Goal: Task Accomplishment & Management: Complete application form

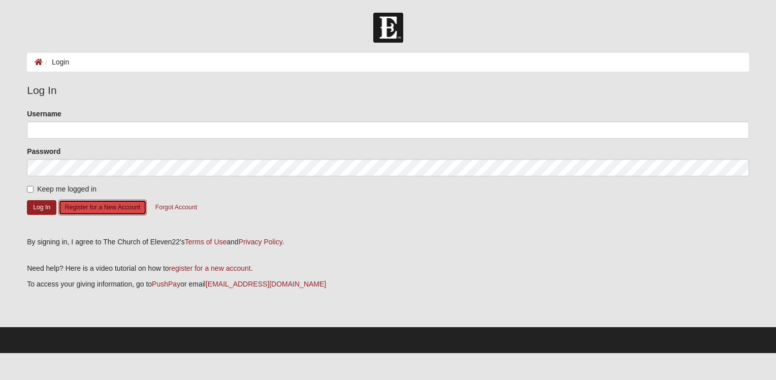
click at [107, 206] on button "Register for a New Account" at bounding box center [102, 207] width 88 height 16
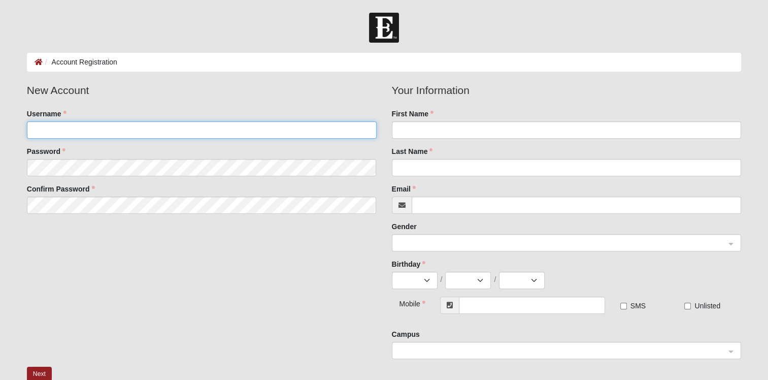
click at [97, 128] on input "Username" at bounding box center [202, 129] width 350 height 17
type input "kwiilson0674"
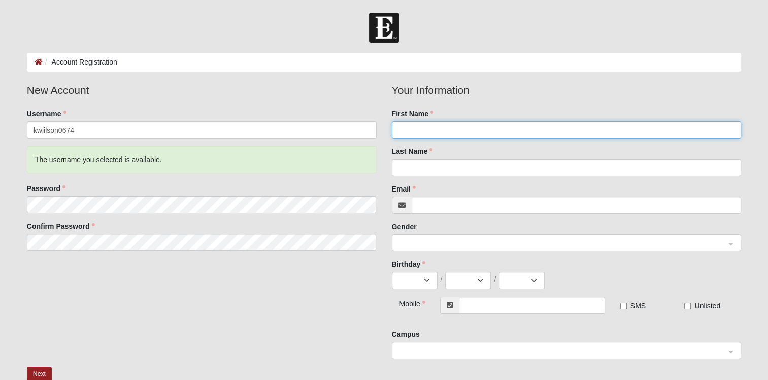
click at [405, 126] on input "First Name" at bounding box center [567, 129] width 350 height 17
type input "[PERSON_NAME]"
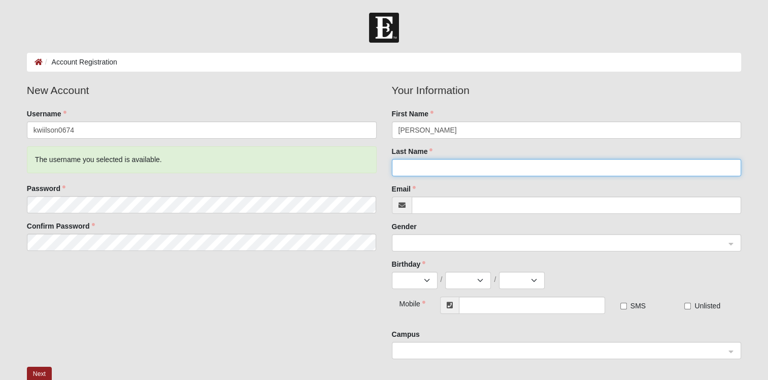
type input "w"
type input "[PERSON_NAME]"
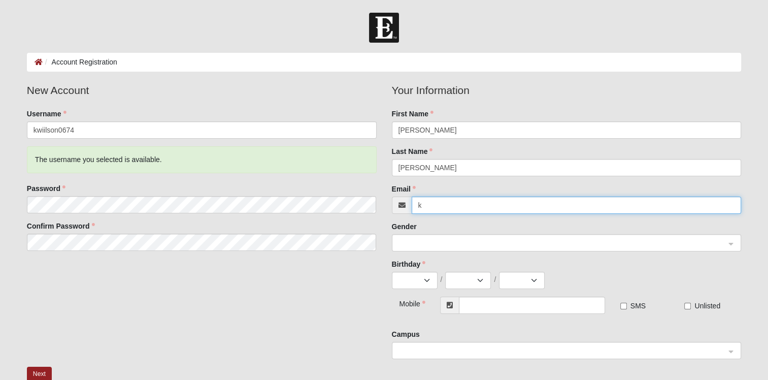
type input "[PERSON_NAME][EMAIL_ADDRESS][DOMAIN_NAME]"
click at [430, 241] on span at bounding box center [561, 243] width 327 height 11
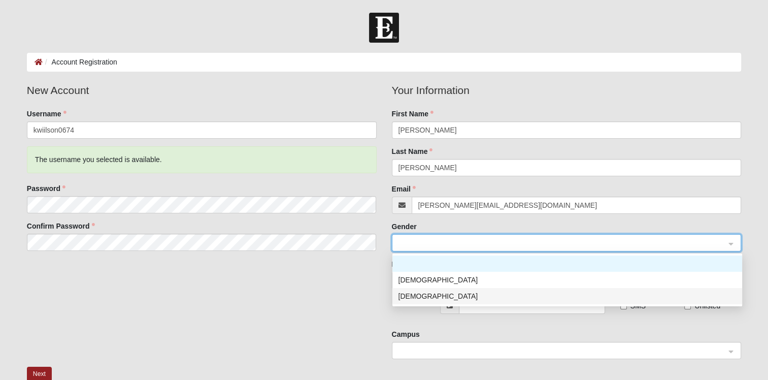
click at [419, 295] on div "[DEMOGRAPHIC_DATA]" at bounding box center [567, 295] width 338 height 11
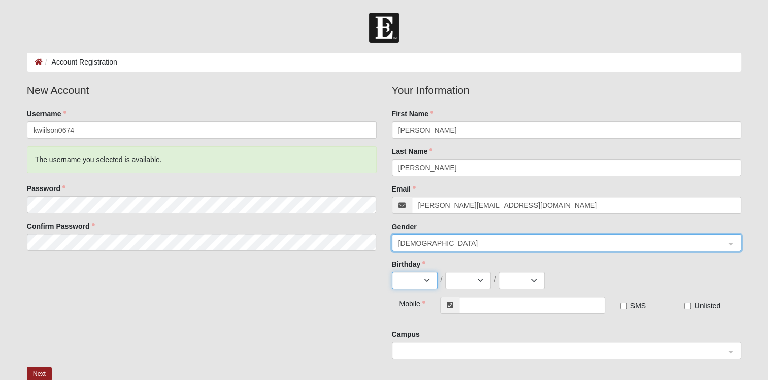
click at [416, 280] on select "Jan Feb Mar Apr May Jun [DATE] Aug Sep Oct Nov Dec" at bounding box center [415, 280] width 46 height 17
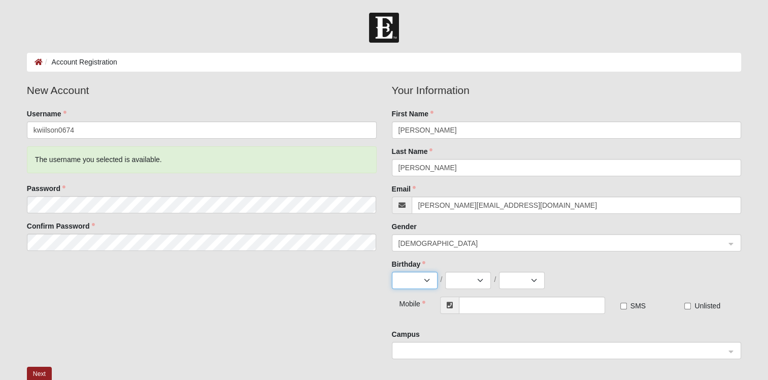
select select "6"
click at [392, 272] on select "Jan Feb Mar Apr May Jun [DATE] Aug Sep Oct Nov Dec" at bounding box center [415, 280] width 46 height 17
click at [479, 278] on select "1 2 3 4 5 6 7 8 9 10 11 12 13 14 15 16 17 18 19 20 21 22 23 24 25 26 27 28 29 30" at bounding box center [468, 280] width 46 height 17
select select "9"
click at [445, 272] on select "1 2 3 4 5 6 7 8 9 10 11 12 13 14 15 16 17 18 19 20 21 22 23 24 25 26 27 28 29 30" at bounding box center [468, 280] width 46 height 17
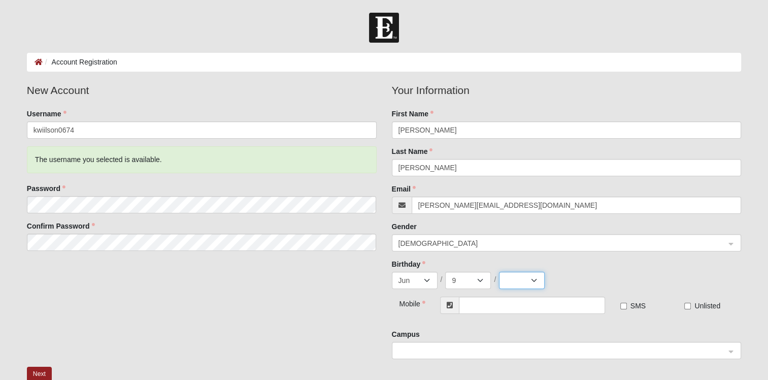
click at [534, 283] on select "2025 2024 2023 2022 2021 2020 2019 2018 2017 2016 2015 2014 2013 2012 2011 2010…" at bounding box center [522, 280] width 46 height 17
select select "1974"
click at [499, 272] on select "2025 2024 2023 2022 2021 2020 2019 2018 2017 2016 2015 2014 2013 2012 2011 2010…" at bounding box center [522, 280] width 46 height 17
click at [478, 306] on input "text" at bounding box center [532, 304] width 146 height 17
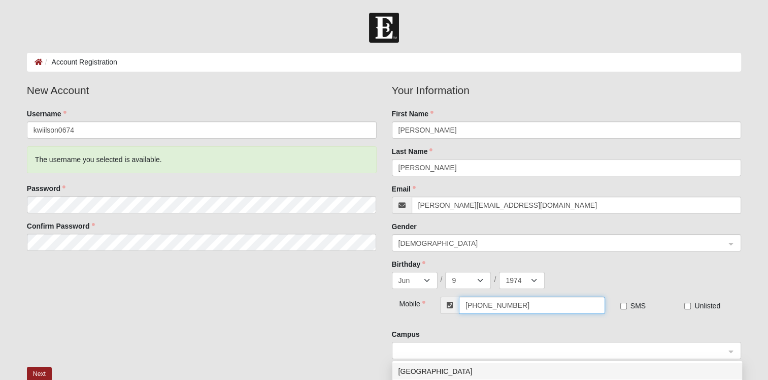
click at [436, 348] on span at bounding box center [561, 350] width 327 height 11
type input "[PHONE_NUMBER]"
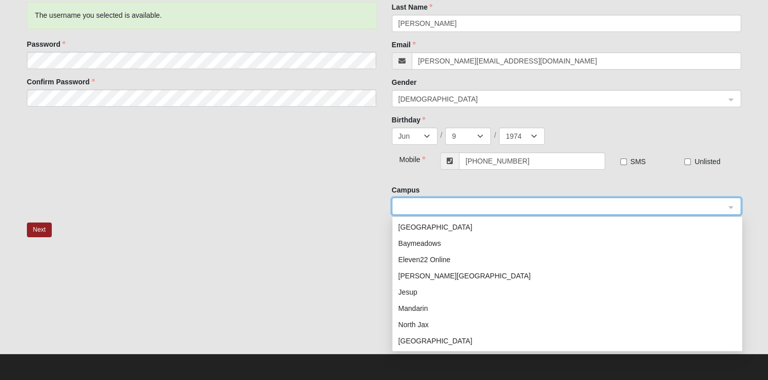
scroll to position [93, 0]
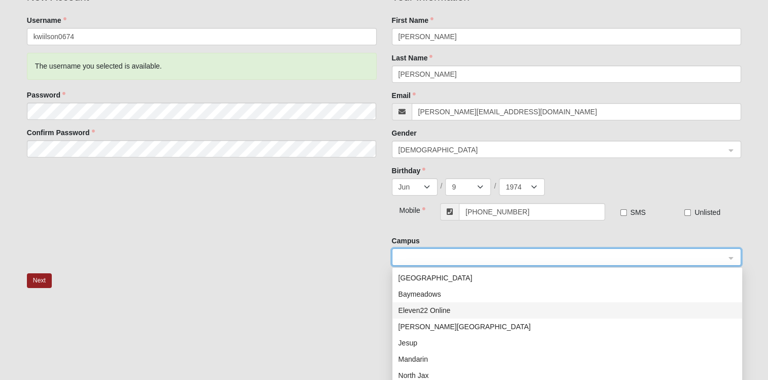
click at [436, 313] on div "Eleven22 Online" at bounding box center [567, 310] width 338 height 11
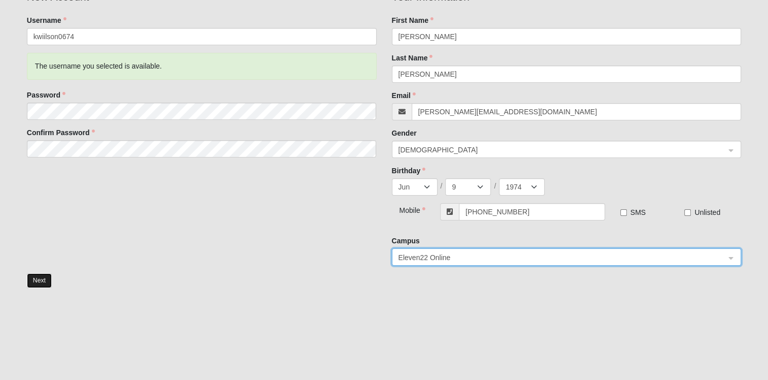
click at [41, 277] on button "Next" at bounding box center [39, 280] width 25 height 15
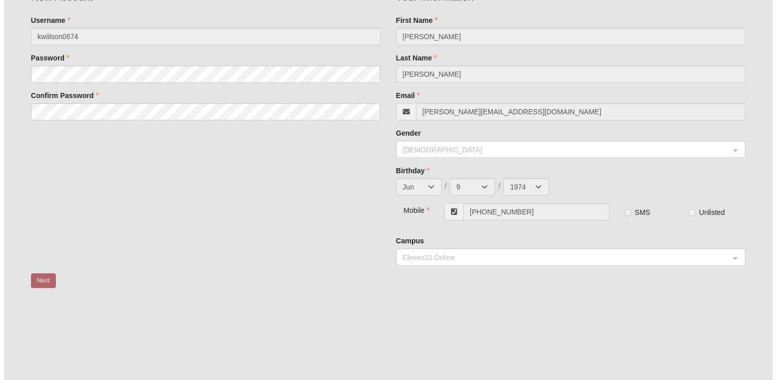
scroll to position [0, 0]
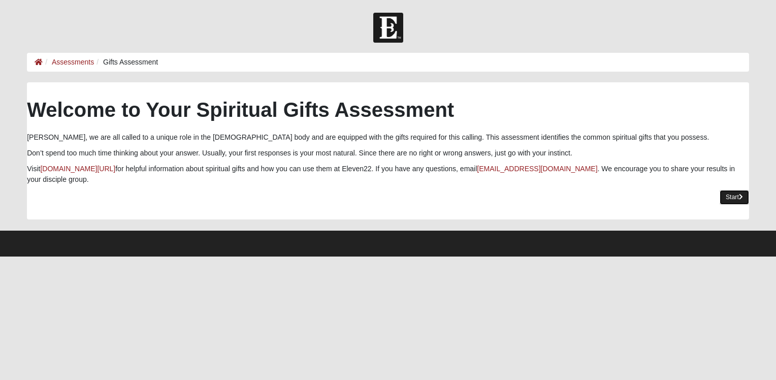
click at [733, 197] on link "Start" at bounding box center [733, 197] width 29 height 15
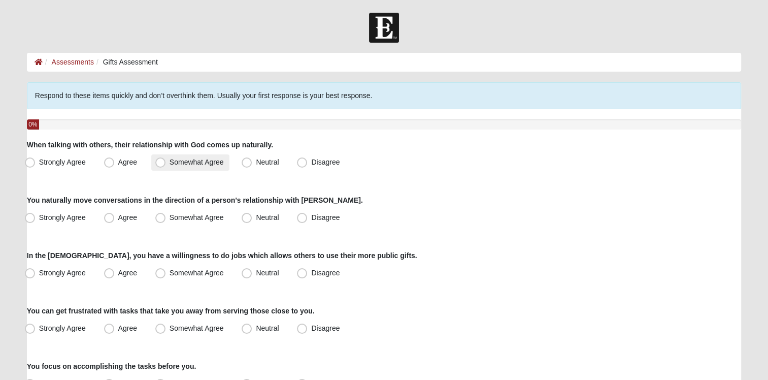
click at [170, 161] on span "Somewhat Agree" at bounding box center [197, 162] width 54 height 8
click at [160, 161] on input "Somewhat Agree" at bounding box center [162, 162] width 7 height 7
radio input "true"
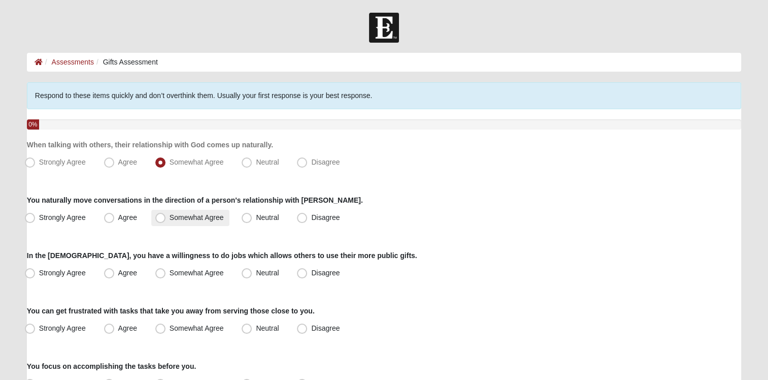
click at [170, 217] on span "Somewhat Agree" at bounding box center [197, 217] width 54 height 8
click at [163, 217] on input "Somewhat Agree" at bounding box center [162, 217] width 7 height 7
radio input "true"
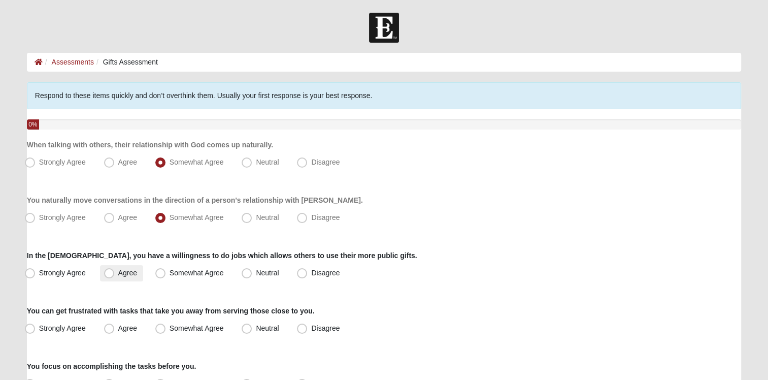
click at [118, 274] on span "Agree" at bounding box center [127, 272] width 19 height 8
click at [108, 274] on input "Agree" at bounding box center [111, 273] width 7 height 7
radio input "true"
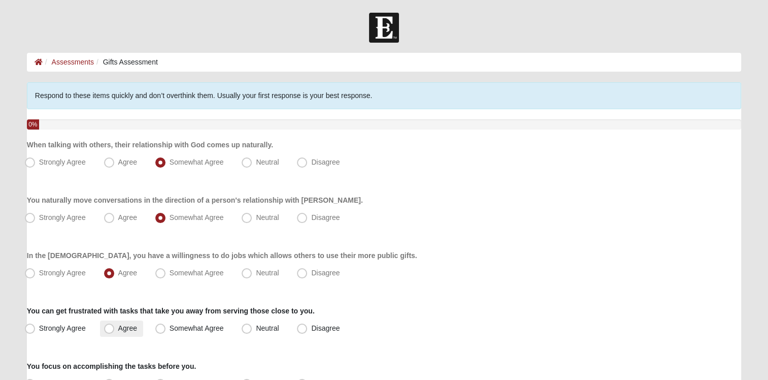
click at [118, 328] on span "Agree" at bounding box center [127, 328] width 19 height 8
click at [108, 328] on input "Agree" at bounding box center [111, 328] width 7 height 7
radio input "true"
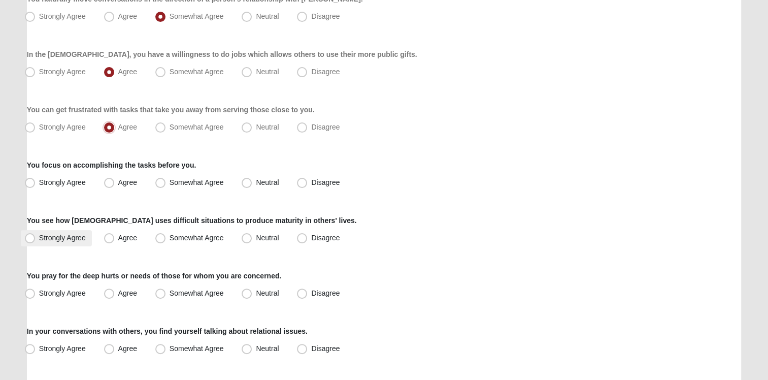
scroll to position [203, 0]
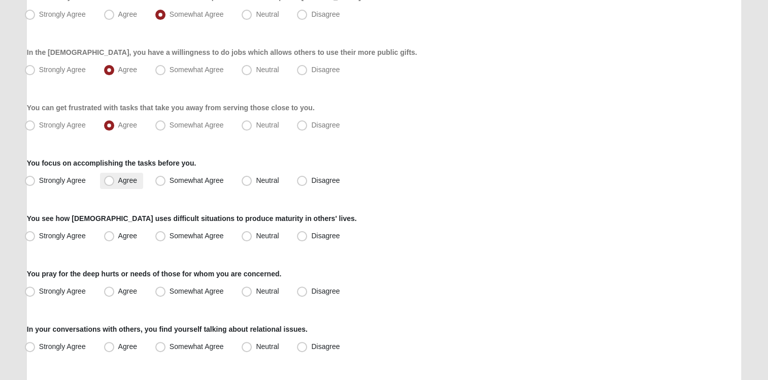
click at [118, 182] on span "Agree" at bounding box center [127, 180] width 19 height 8
click at [109, 182] on input "Agree" at bounding box center [111, 180] width 7 height 7
radio input "true"
click at [39, 237] on span "Strongly Agree" at bounding box center [62, 235] width 47 height 8
click at [33, 237] on input "Strongly Agree" at bounding box center [32, 235] width 7 height 7
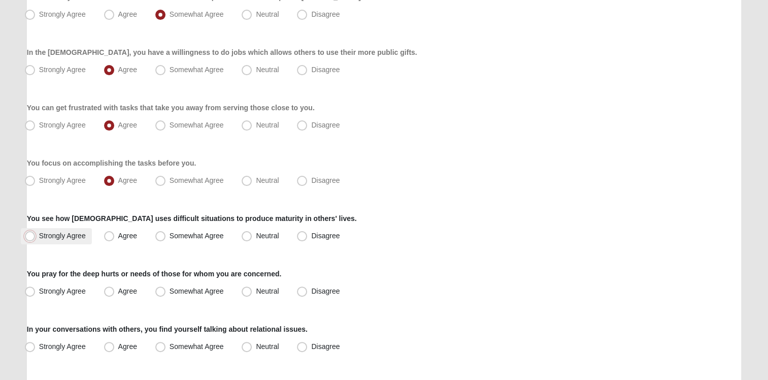
radio input "true"
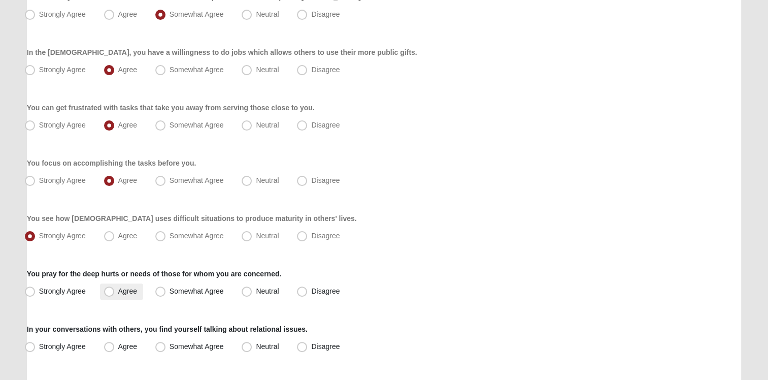
click at [118, 291] on span "Agree" at bounding box center [127, 291] width 19 height 8
click at [112, 291] on input "Agree" at bounding box center [111, 291] width 7 height 7
radio input "true"
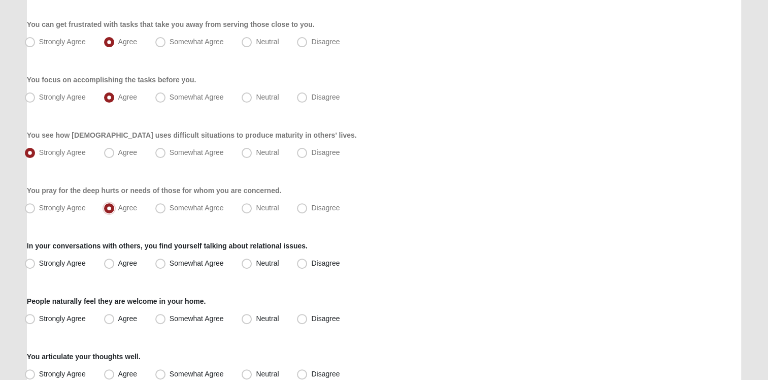
scroll to position [305, 0]
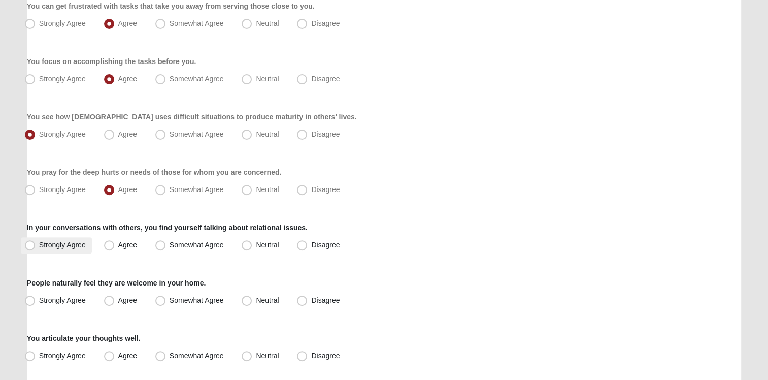
click at [39, 245] on span "Strongly Agree" at bounding box center [62, 245] width 47 height 8
click at [30, 245] on input "Strongly Agree" at bounding box center [32, 245] width 7 height 7
radio input "true"
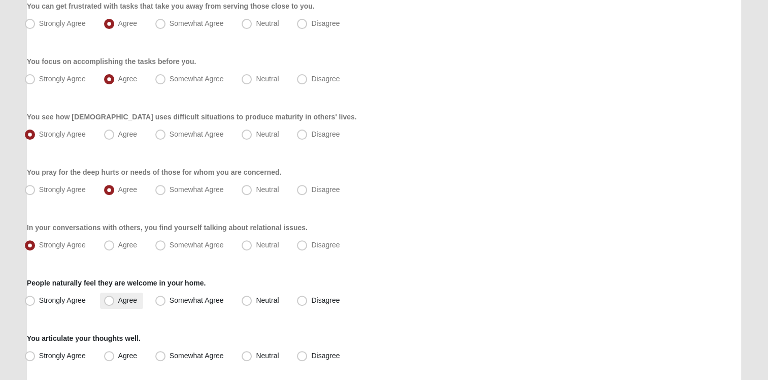
click at [116, 300] on label "Agree" at bounding box center [121, 300] width 43 height 16
click at [115, 300] on input "Agree" at bounding box center [111, 300] width 7 height 7
radio input "true"
click at [170, 303] on span "Somewhat Agree" at bounding box center [197, 300] width 54 height 8
click at [160, 303] on input "Somewhat Agree" at bounding box center [162, 300] width 7 height 7
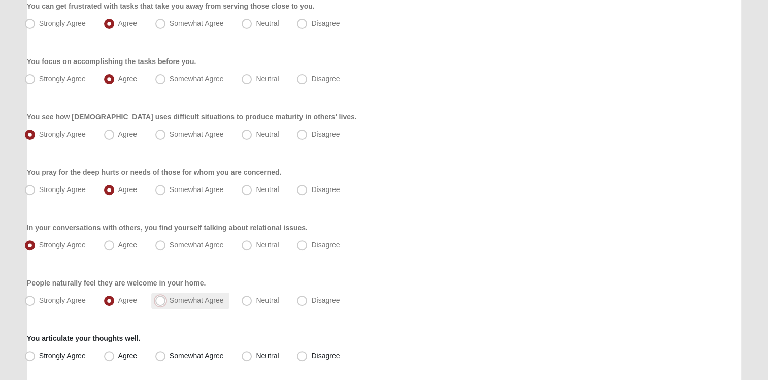
radio input "true"
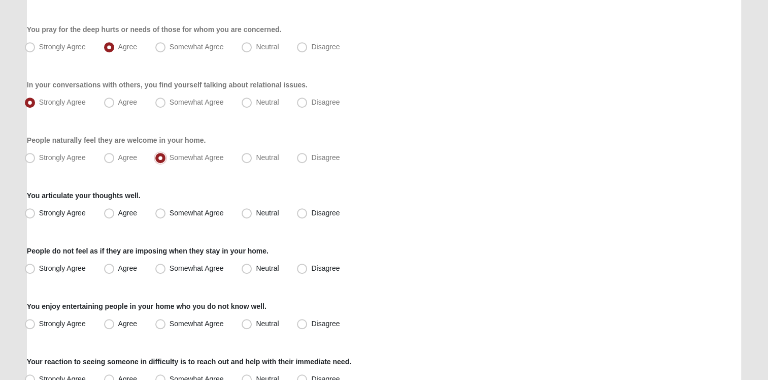
scroll to position [457, 0]
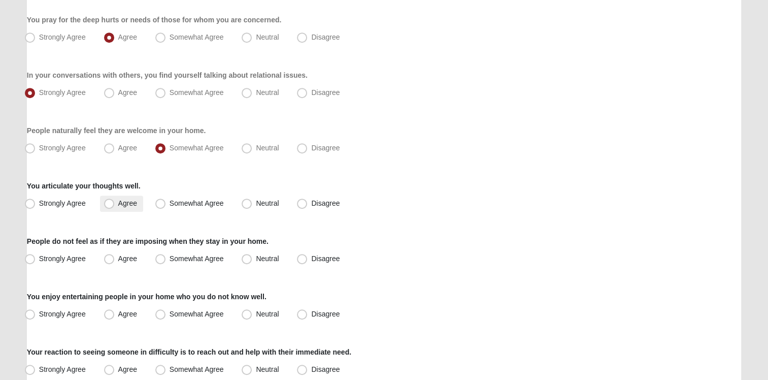
click at [118, 206] on span "Agree" at bounding box center [127, 203] width 19 height 8
click at [109, 206] on input "Agree" at bounding box center [111, 203] width 7 height 7
radio input "true"
click at [129, 260] on span "Agree" at bounding box center [127, 258] width 19 height 8
click at [115, 260] on input "Agree" at bounding box center [111, 258] width 7 height 7
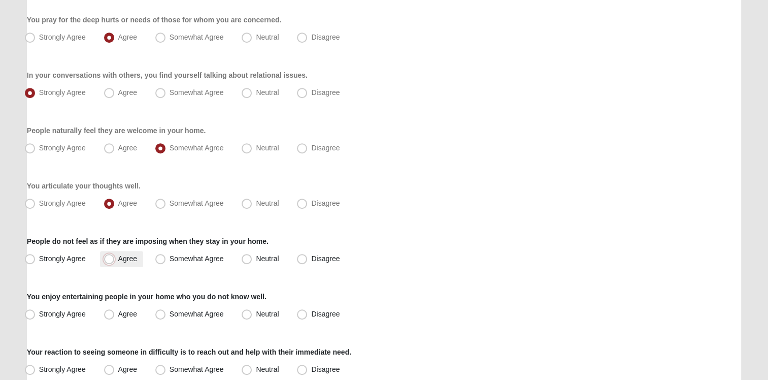
radio input "true"
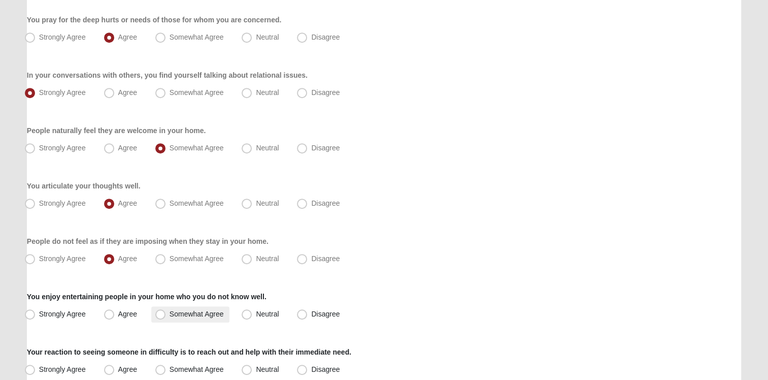
click at [170, 312] on span "Somewhat Agree" at bounding box center [197, 314] width 54 height 8
click at [160, 312] on input "Somewhat Agree" at bounding box center [162, 314] width 7 height 7
radio input "true"
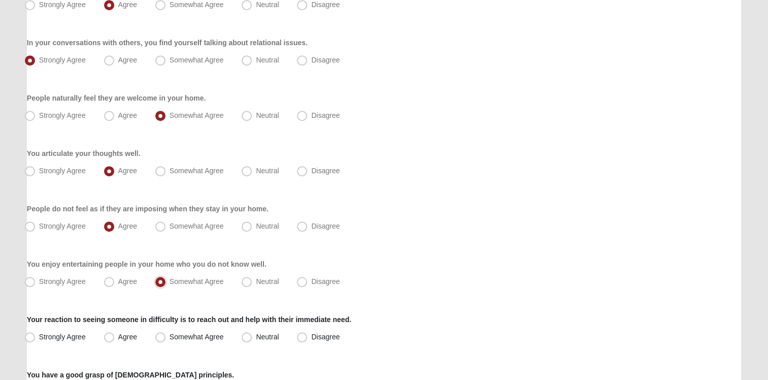
scroll to position [508, 0]
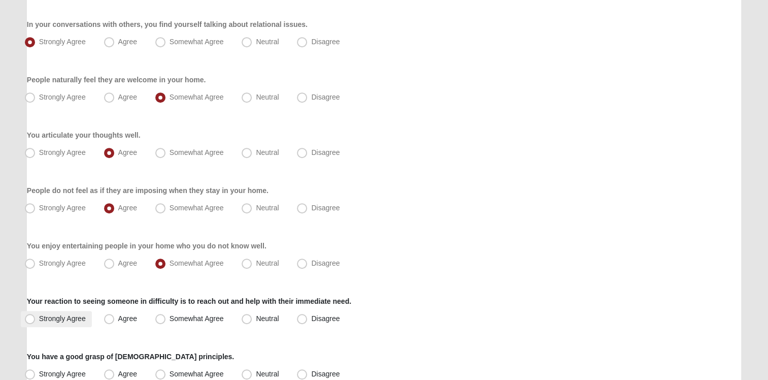
click at [54, 319] on span "Strongly Agree" at bounding box center [62, 318] width 47 height 8
click at [36, 319] on input "Strongly Agree" at bounding box center [32, 318] width 7 height 7
radio input "true"
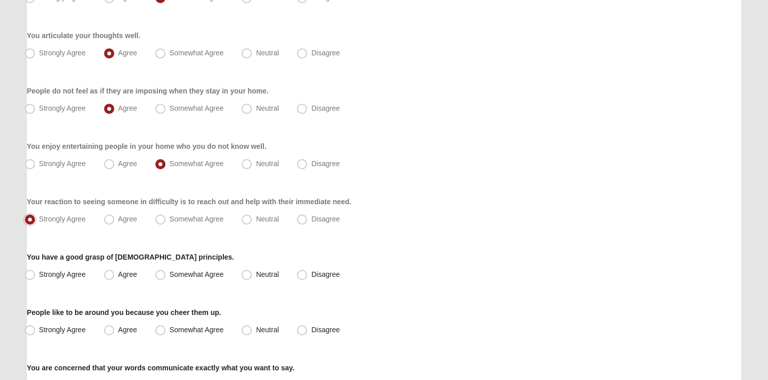
scroll to position [609, 0]
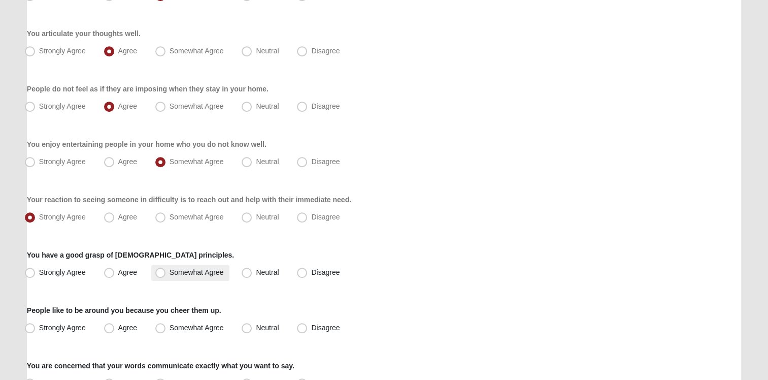
click at [200, 273] on span "Somewhat Agree" at bounding box center [197, 272] width 54 height 8
click at [166, 273] on input "Somewhat Agree" at bounding box center [162, 272] width 7 height 7
radio input "true"
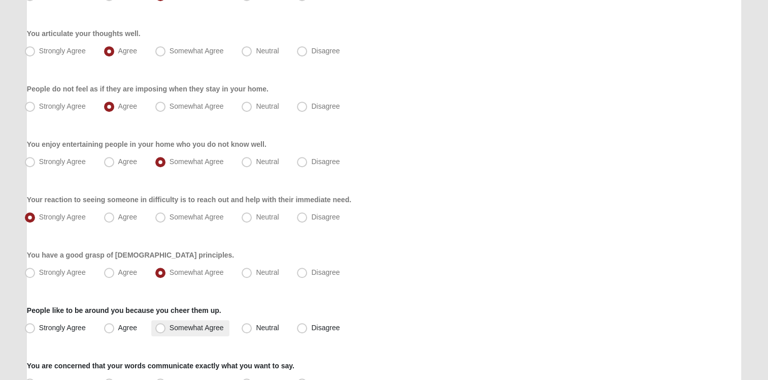
click at [166, 327] on label "Somewhat Agree" at bounding box center [190, 328] width 79 height 16
click at [166, 327] on input "Somewhat Agree" at bounding box center [162, 327] width 7 height 7
radio input "true"
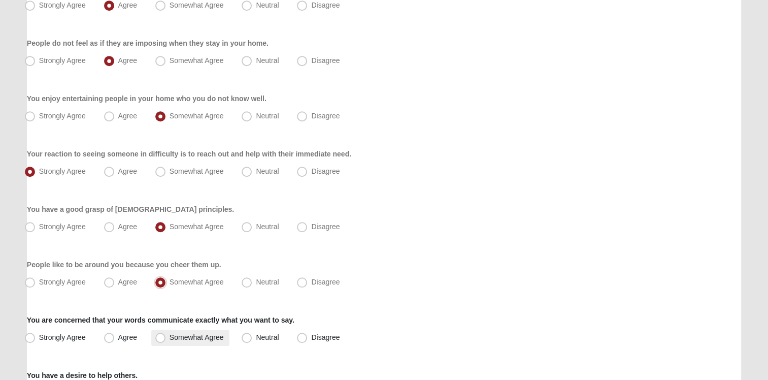
scroll to position [766, 0]
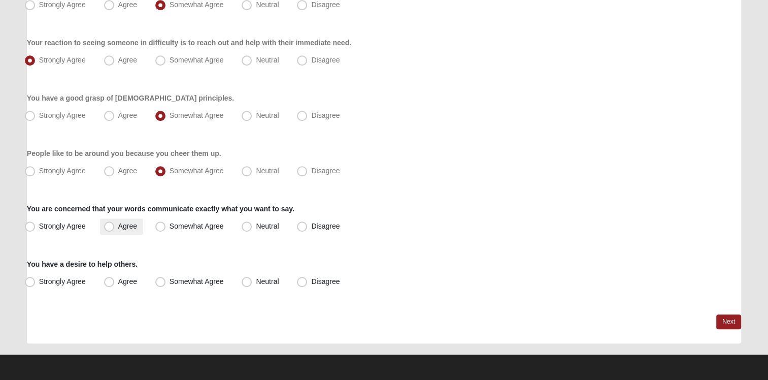
click at [128, 225] on span "Agree" at bounding box center [127, 226] width 19 height 8
click at [115, 225] on input "Agree" at bounding box center [111, 226] width 7 height 7
radio input "true"
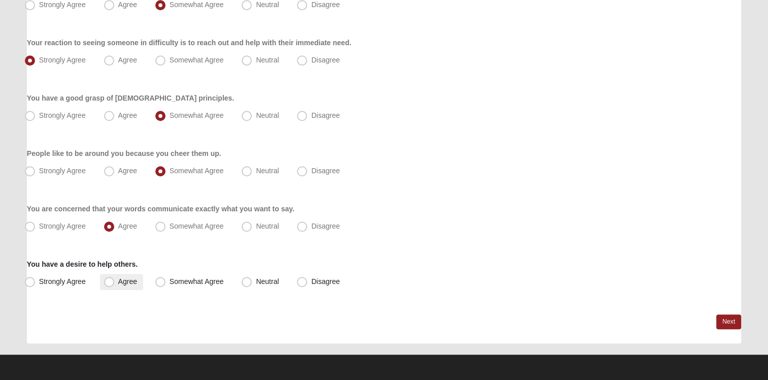
click at [118, 281] on span "Agree" at bounding box center [127, 281] width 19 height 8
click at [108, 281] on input "Agree" at bounding box center [111, 281] width 7 height 7
radio input "true"
click at [64, 281] on span "Strongly Agree" at bounding box center [62, 281] width 47 height 8
click at [36, 281] on input "Strongly Agree" at bounding box center [32, 281] width 7 height 7
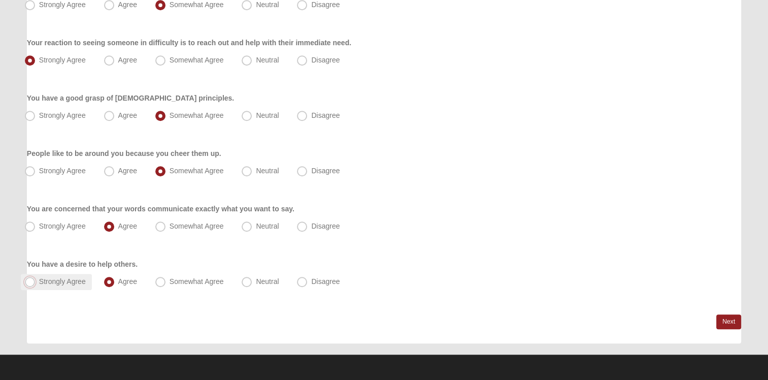
radio input "true"
click at [727, 327] on link "Next" at bounding box center [728, 321] width 25 height 15
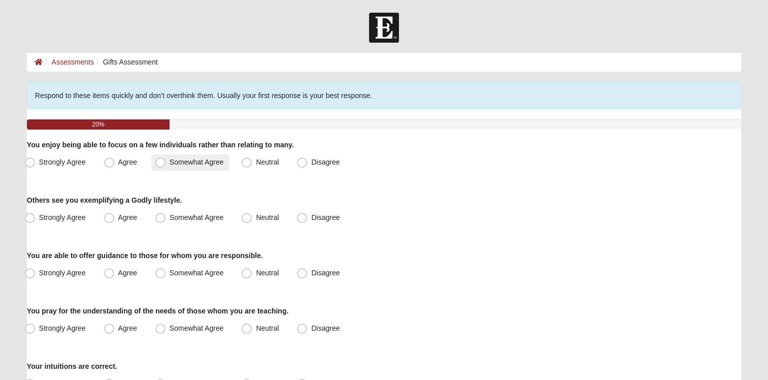
click at [173, 164] on span "Somewhat Agree" at bounding box center [197, 162] width 54 height 8
click at [166, 164] on input "Somewhat Agree" at bounding box center [162, 162] width 7 height 7
radio input "true"
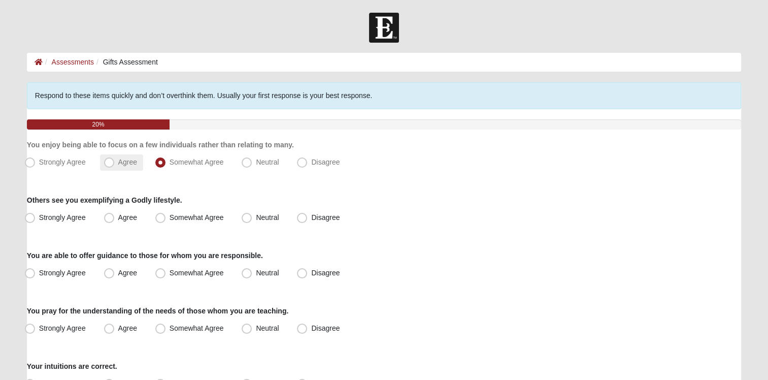
click at [118, 159] on span "Agree" at bounding box center [127, 162] width 19 height 8
click at [108, 159] on input "Agree" at bounding box center [111, 162] width 7 height 7
radio input "true"
click at [170, 216] on span "Somewhat Agree" at bounding box center [197, 217] width 54 height 8
click at [160, 216] on input "Somewhat Agree" at bounding box center [162, 217] width 7 height 7
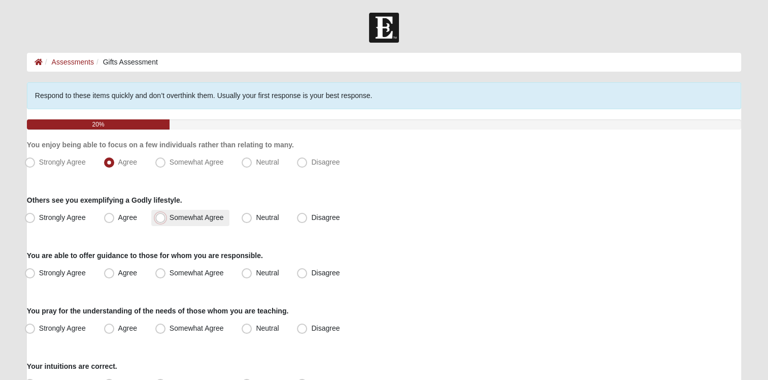
radio input "true"
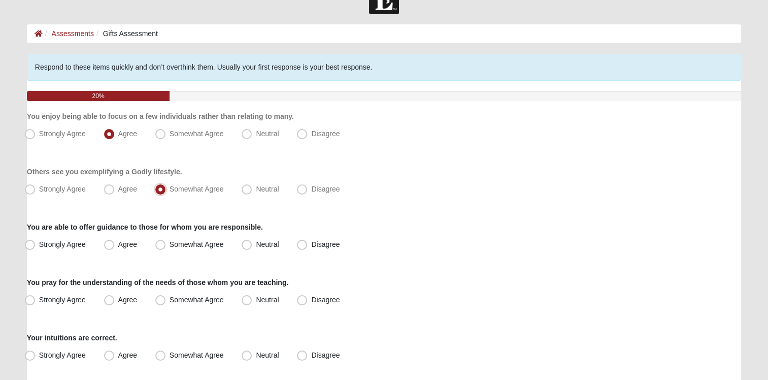
scroll to position [51, 0]
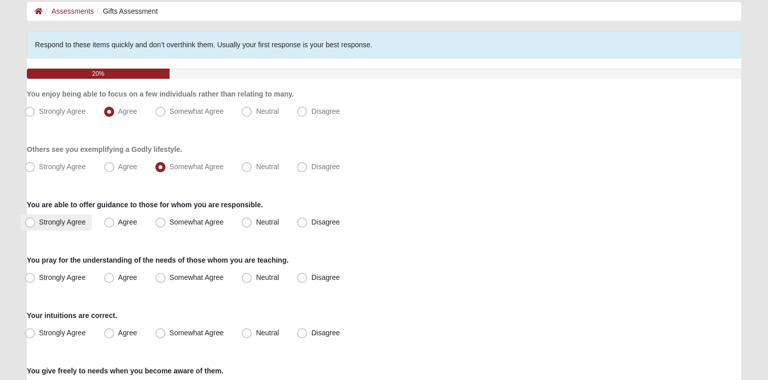
click at [68, 224] on span "Strongly Agree" at bounding box center [62, 222] width 47 height 8
click at [36, 224] on input "Strongly Agree" at bounding box center [32, 222] width 7 height 7
radio input "true"
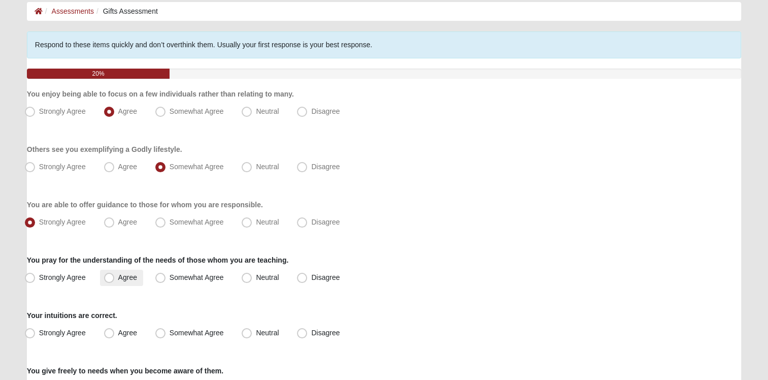
click at [126, 277] on span "Agree" at bounding box center [127, 277] width 19 height 8
click at [115, 277] on input "Agree" at bounding box center [111, 277] width 7 height 7
radio input "true"
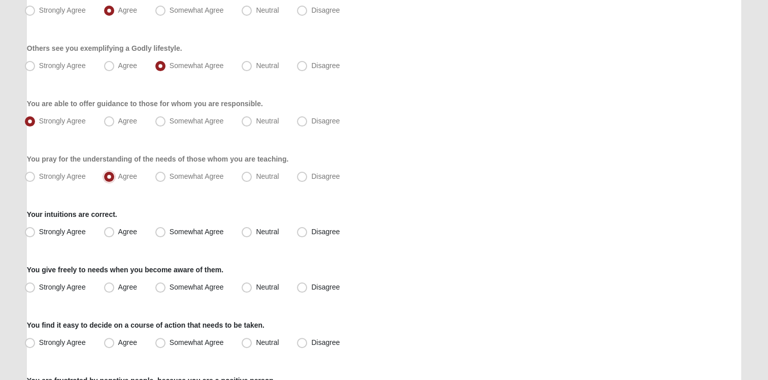
scroll to position [152, 0]
click at [118, 228] on span "Agree" at bounding box center [127, 231] width 19 height 8
click at [108, 228] on input "Agree" at bounding box center [111, 231] width 7 height 7
radio input "true"
click at [119, 285] on span "Agree" at bounding box center [127, 286] width 19 height 8
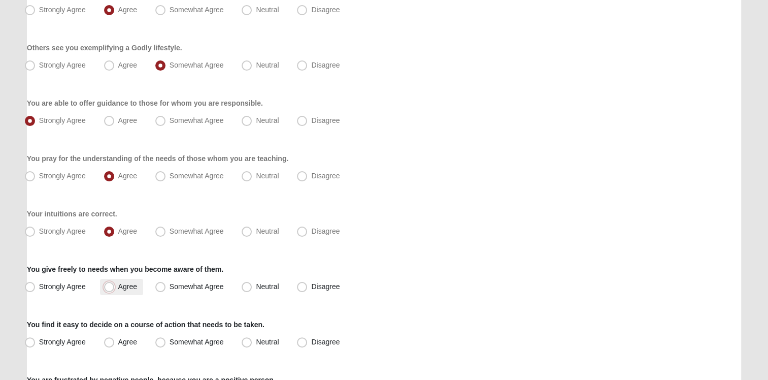
click at [115, 285] on input "Agree" at bounding box center [111, 286] width 7 height 7
radio input "true"
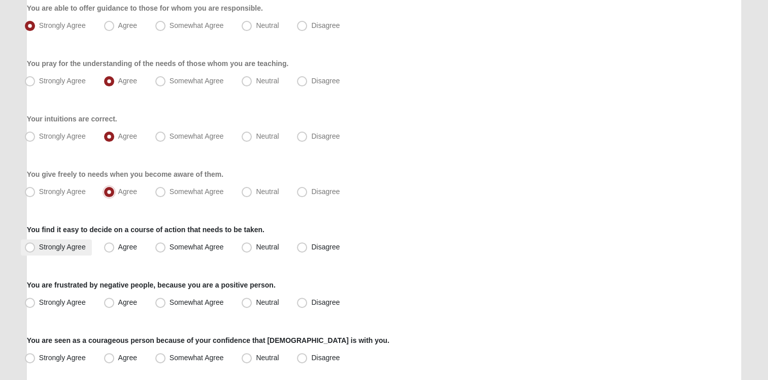
scroll to position [254, 0]
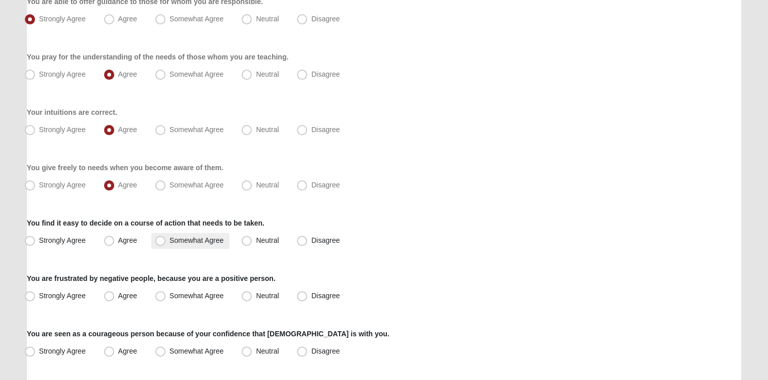
click at [192, 240] on span "Somewhat Agree" at bounding box center [197, 240] width 54 height 8
click at [166, 240] on input "Somewhat Agree" at bounding box center [162, 240] width 7 height 7
radio input "true"
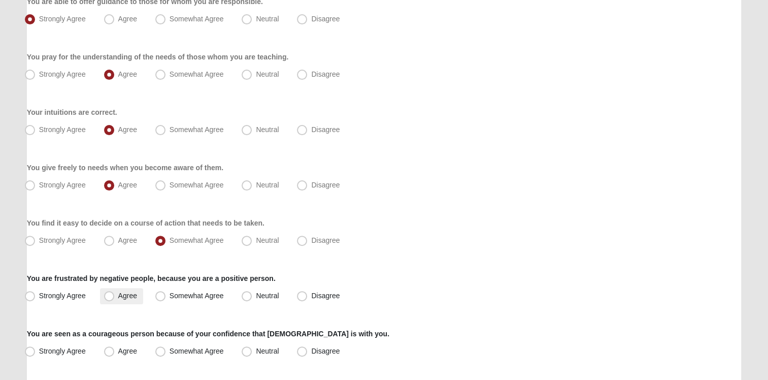
click at [120, 298] on span "Agree" at bounding box center [127, 295] width 19 height 8
click at [115, 298] on input "Agree" at bounding box center [111, 295] width 7 height 7
radio input "true"
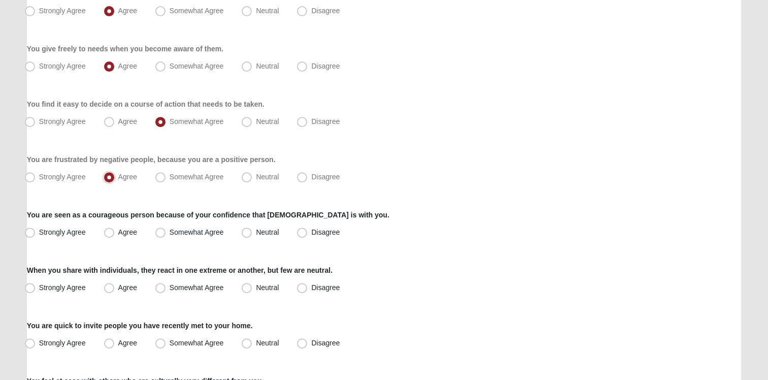
scroll to position [406, 0]
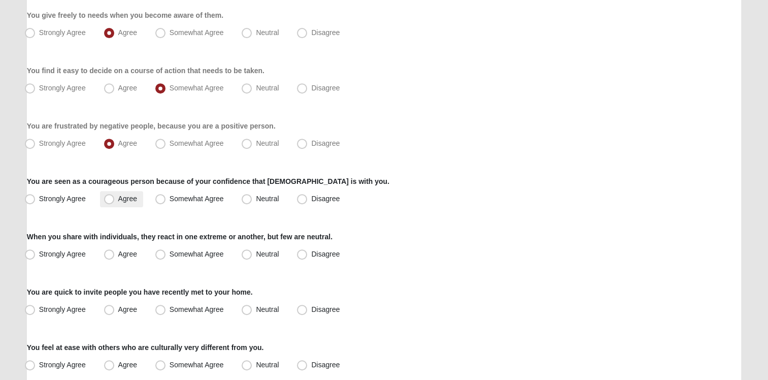
click at [128, 200] on span "Agree" at bounding box center [127, 198] width 19 height 8
click at [115, 200] on input "Agree" at bounding box center [111, 198] width 7 height 7
radio input "true"
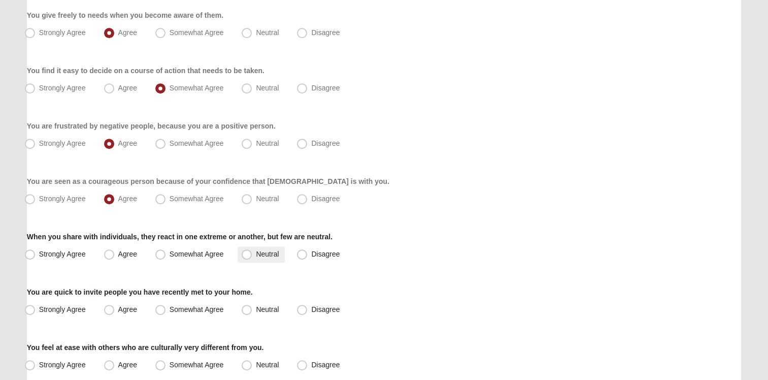
click at [263, 255] on span "Neutral" at bounding box center [267, 254] width 23 height 8
click at [252, 255] on input "Neutral" at bounding box center [249, 254] width 7 height 7
radio input "true"
click at [311, 251] on span "Disagree" at bounding box center [325, 254] width 28 height 8
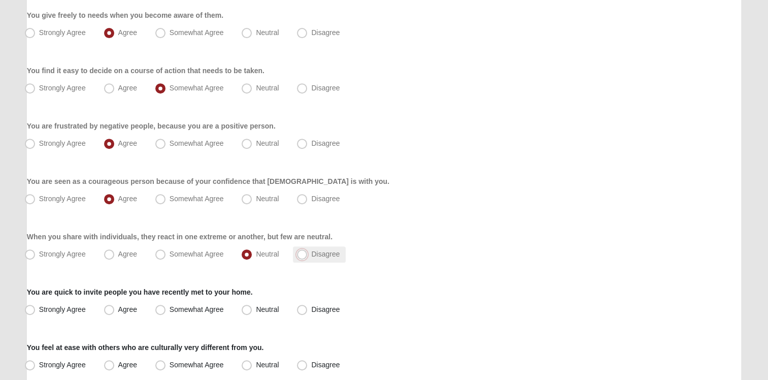
click at [301, 251] on input "Disagree" at bounding box center [304, 254] width 7 height 7
radio input "true"
click at [295, 309] on label "Disagree" at bounding box center [319, 309] width 53 height 16
click at [301, 309] on input "Disagree" at bounding box center [304, 309] width 7 height 7
radio input "true"
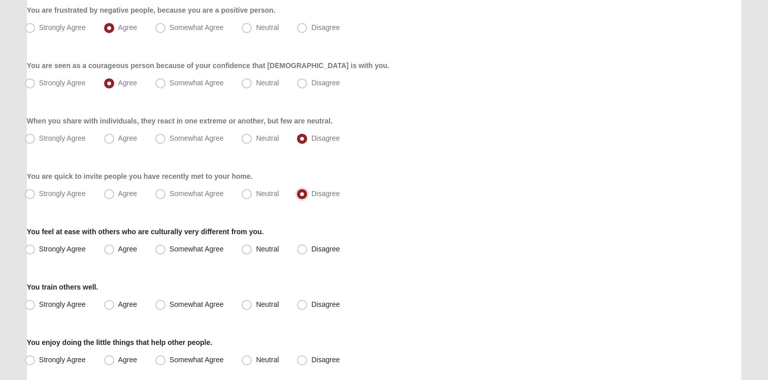
scroll to position [558, 0]
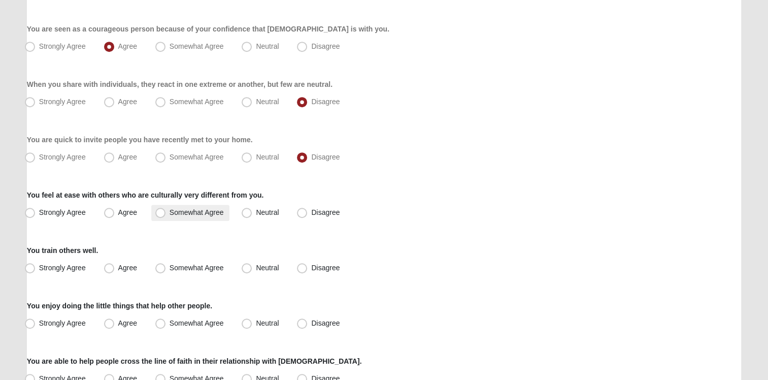
click at [177, 215] on span "Somewhat Agree" at bounding box center [197, 212] width 54 height 8
click at [166, 215] on input "Somewhat Agree" at bounding box center [162, 212] width 7 height 7
radio input "true"
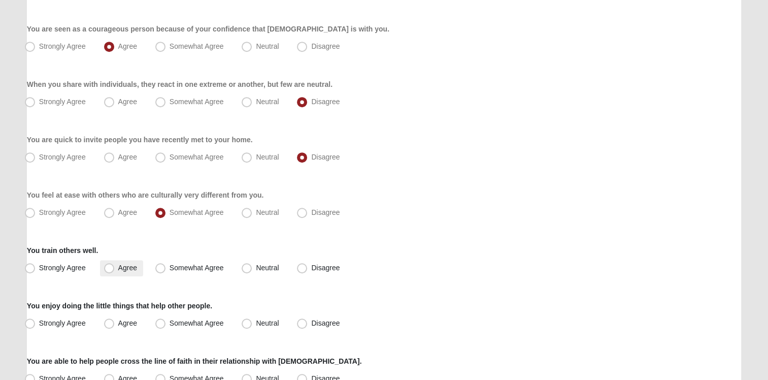
click at [118, 268] on span "Agree" at bounding box center [127, 267] width 19 height 8
click at [112, 268] on input "Agree" at bounding box center [111, 267] width 7 height 7
radio input "true"
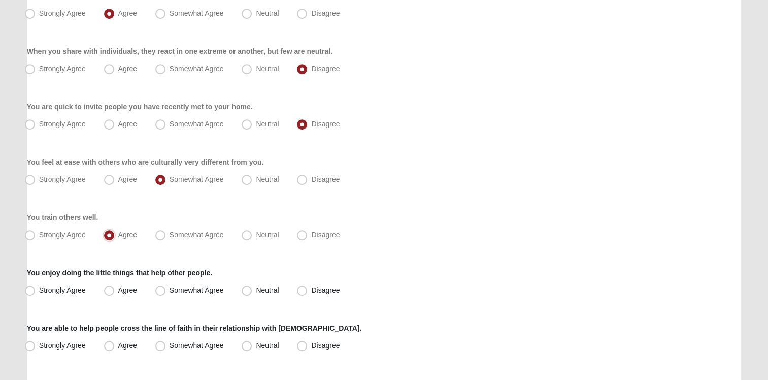
scroll to position [609, 0]
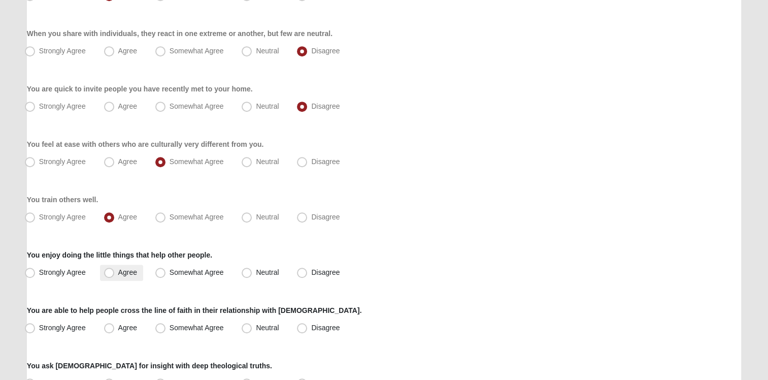
click at [118, 271] on span "Agree" at bounding box center [127, 272] width 19 height 8
click at [110, 271] on input "Agree" at bounding box center [111, 272] width 7 height 7
radio input "true"
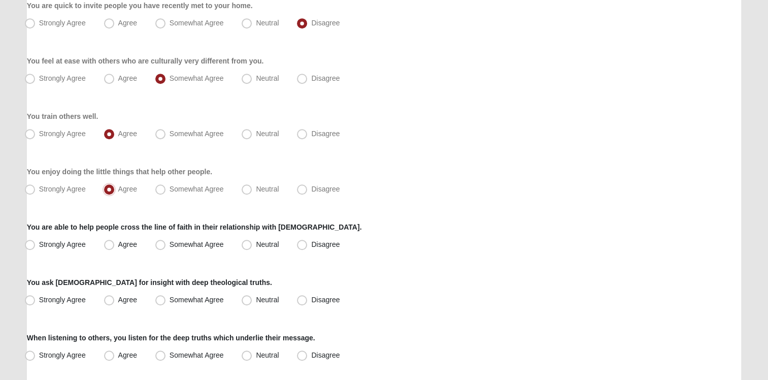
scroll to position [711, 0]
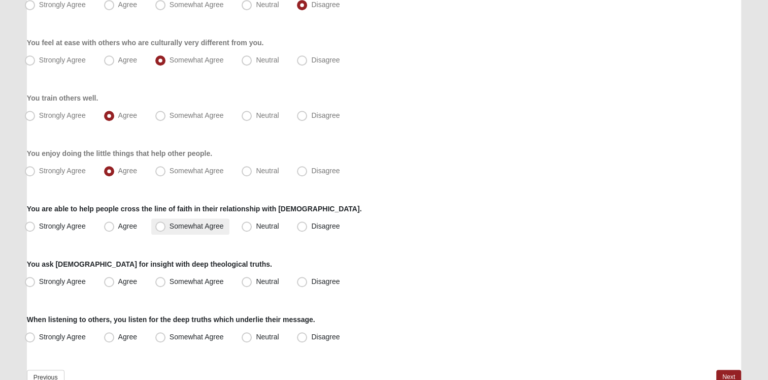
click at [183, 227] on span "Somewhat Agree" at bounding box center [197, 226] width 54 height 8
click at [166, 227] on input "Somewhat Agree" at bounding box center [162, 226] width 7 height 7
radio input "true"
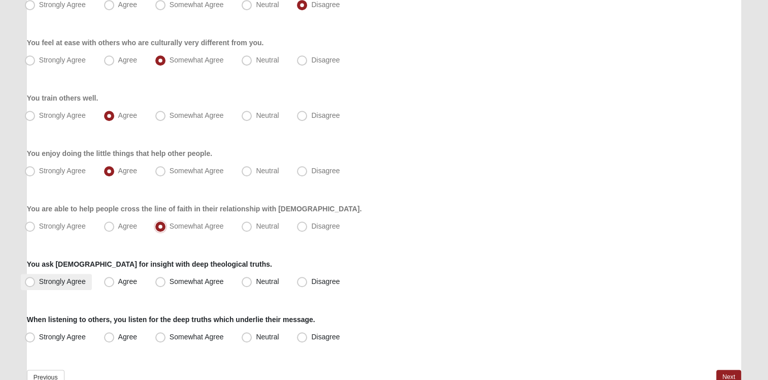
scroll to position [767, 0]
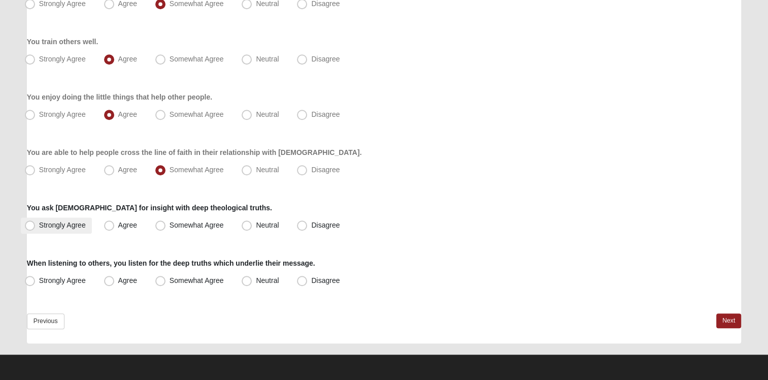
click at [72, 227] on span "Strongly Agree" at bounding box center [62, 225] width 47 height 8
click at [36, 227] on input "Strongly Agree" at bounding box center [32, 225] width 7 height 7
radio input "true"
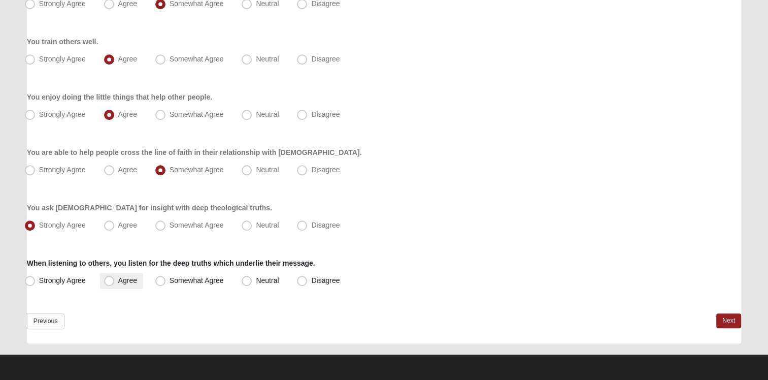
click at [125, 283] on span "Agree" at bounding box center [127, 280] width 19 height 8
click at [115, 283] on input "Agree" at bounding box center [111, 280] width 7 height 7
radio input "true"
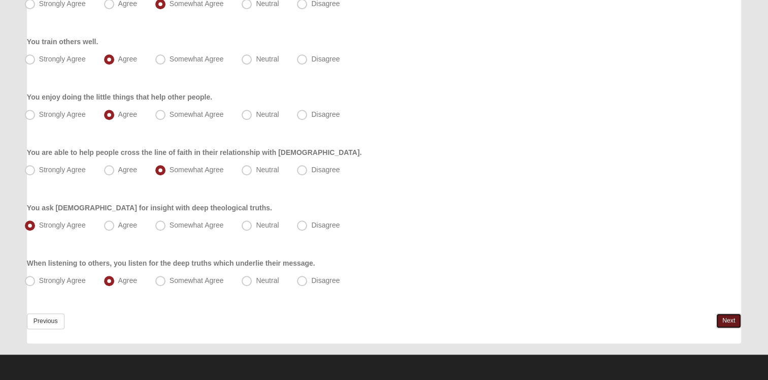
click at [735, 326] on link "Next" at bounding box center [728, 320] width 25 height 15
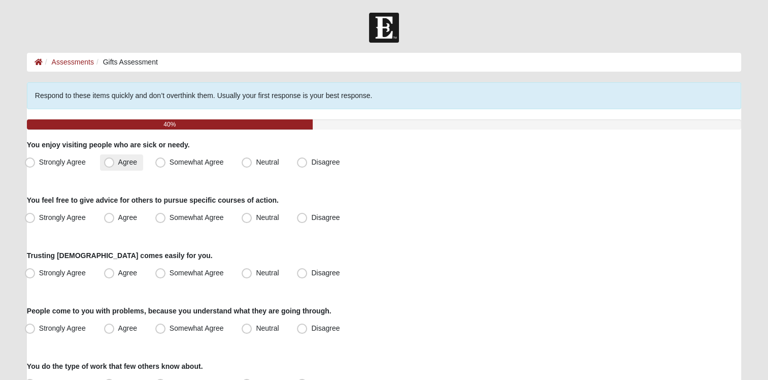
click at [121, 159] on span "Agree" at bounding box center [127, 162] width 19 height 8
click at [115, 159] on input "Agree" at bounding box center [111, 162] width 7 height 7
radio input "true"
click at [170, 165] on span "Somewhat Agree" at bounding box center [197, 162] width 54 height 8
click at [163, 165] on input "Somewhat Agree" at bounding box center [162, 162] width 7 height 7
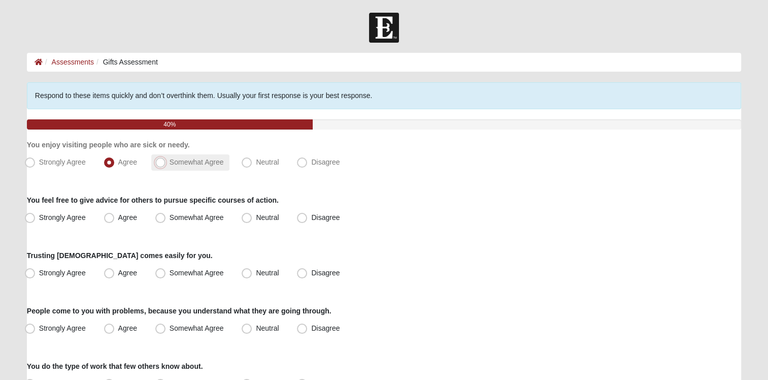
radio input "true"
click at [256, 163] on span "Neutral" at bounding box center [267, 162] width 23 height 8
click at [250, 163] on input "Neutral" at bounding box center [249, 162] width 7 height 7
radio input "true"
click at [256, 216] on span "Neutral" at bounding box center [267, 217] width 23 height 8
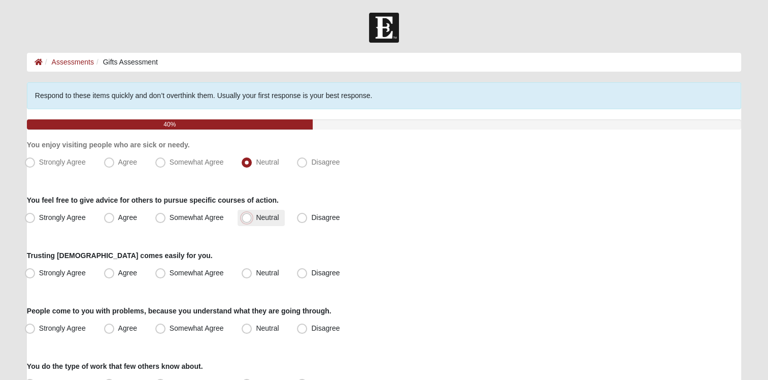
click at [246, 216] on input "Neutral" at bounding box center [249, 217] width 7 height 7
radio input "true"
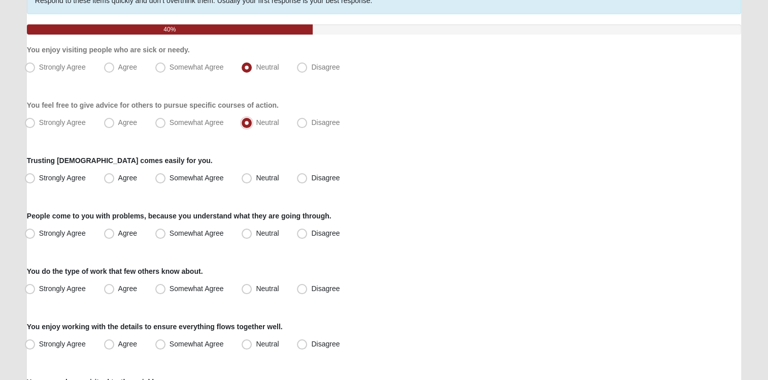
scroll to position [102, 0]
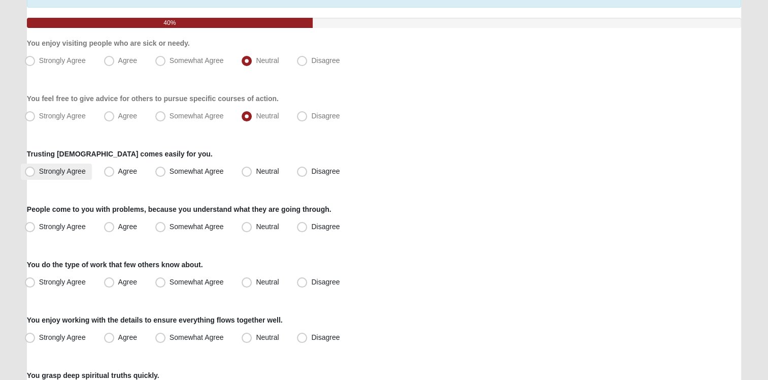
click at [81, 177] on label "Strongly Agree" at bounding box center [56, 171] width 71 height 16
click at [36, 175] on input "Strongly Agree" at bounding box center [32, 171] width 7 height 7
radio input "true"
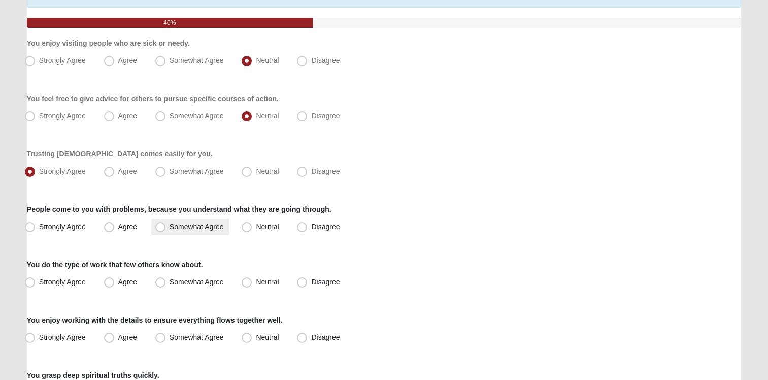
click at [187, 229] on span "Somewhat Agree" at bounding box center [197, 226] width 54 height 8
click at [166, 229] on input "Somewhat Agree" at bounding box center [162, 226] width 7 height 7
radio input "true"
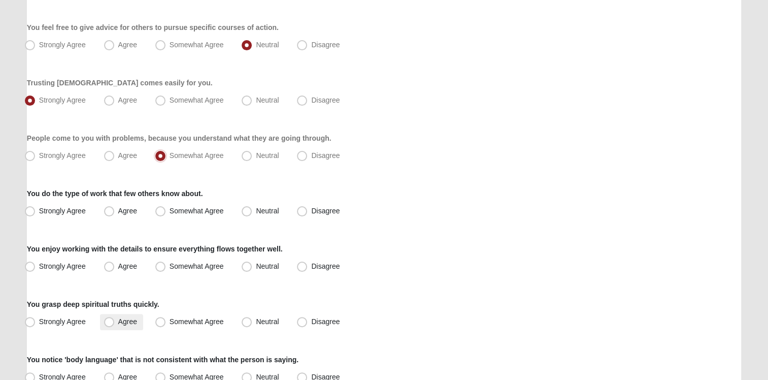
scroll to position [203, 0]
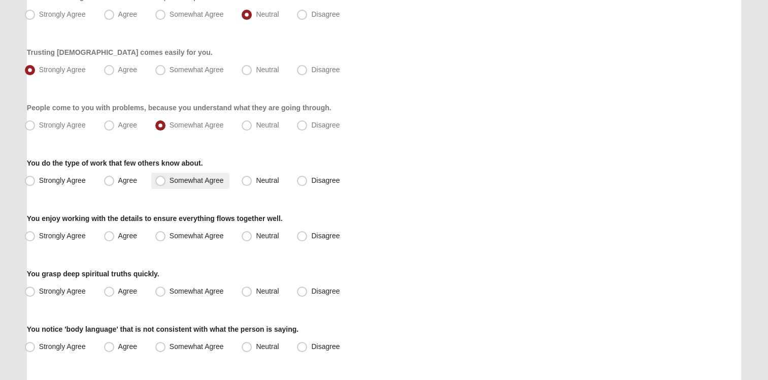
click at [170, 183] on span "Somewhat Agree" at bounding box center [197, 180] width 54 height 8
click at [163, 183] on input "Somewhat Agree" at bounding box center [162, 180] width 7 height 7
radio input "true"
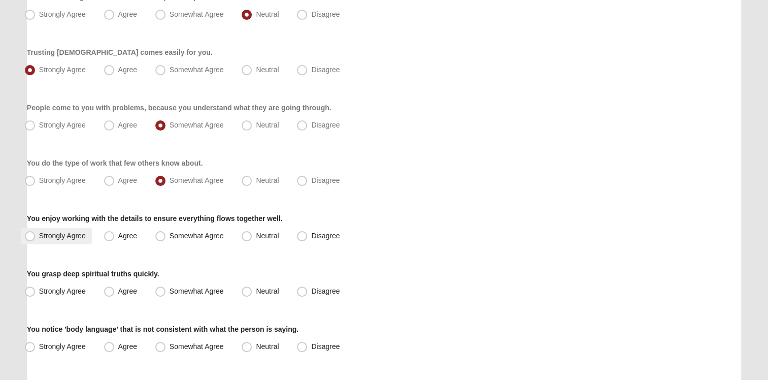
click at [68, 233] on span "Strongly Agree" at bounding box center [62, 235] width 47 height 8
click at [36, 233] on input "Strongly Agree" at bounding box center [32, 235] width 7 height 7
radio input "true"
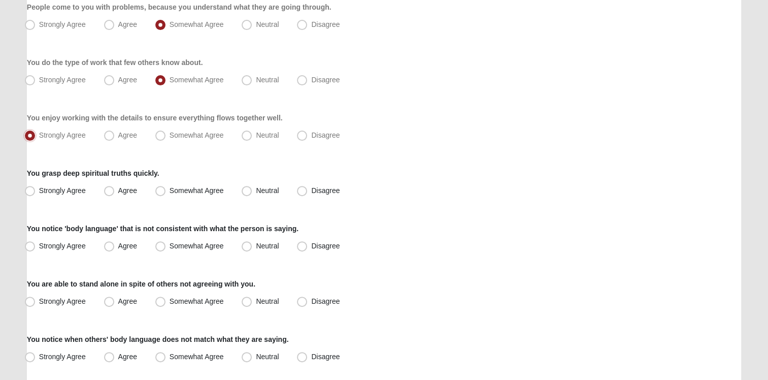
scroll to position [305, 0]
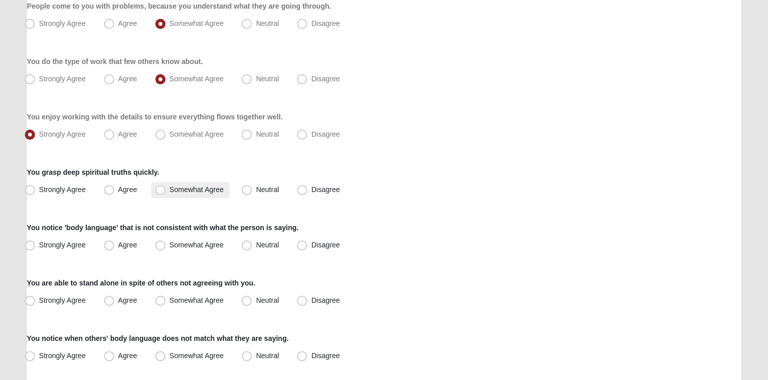
click at [183, 192] on span "Somewhat Agree" at bounding box center [197, 189] width 54 height 8
click at [166, 192] on input "Somewhat Agree" at bounding box center [162, 189] width 7 height 7
radio input "true"
click at [138, 248] on label "Agree" at bounding box center [121, 245] width 43 height 16
click at [115, 248] on input "Agree" at bounding box center [111, 245] width 7 height 7
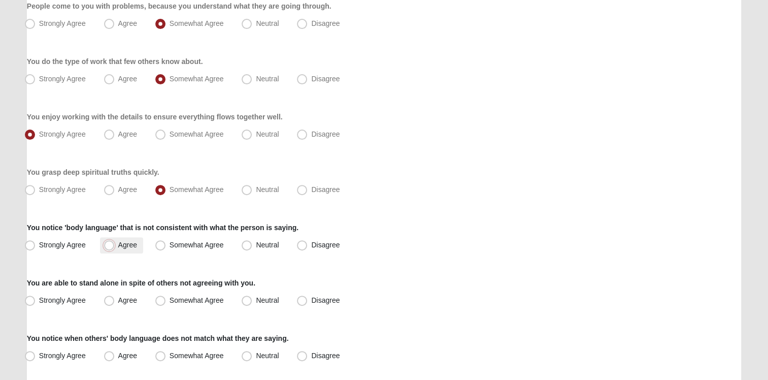
radio input "true"
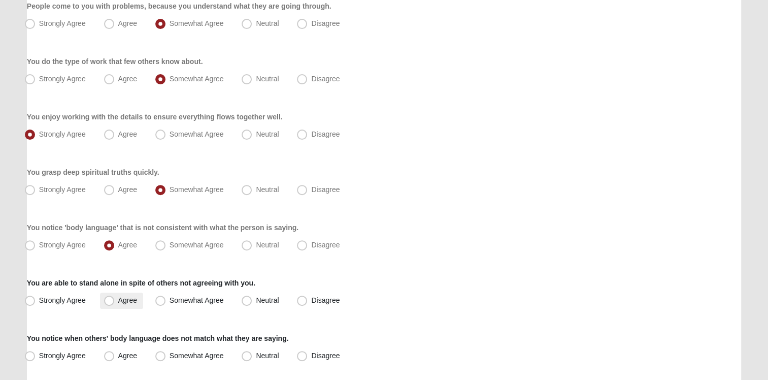
click at [117, 299] on label "Agree" at bounding box center [121, 300] width 43 height 16
click at [115, 299] on input "Agree" at bounding box center [111, 300] width 7 height 7
radio input "true"
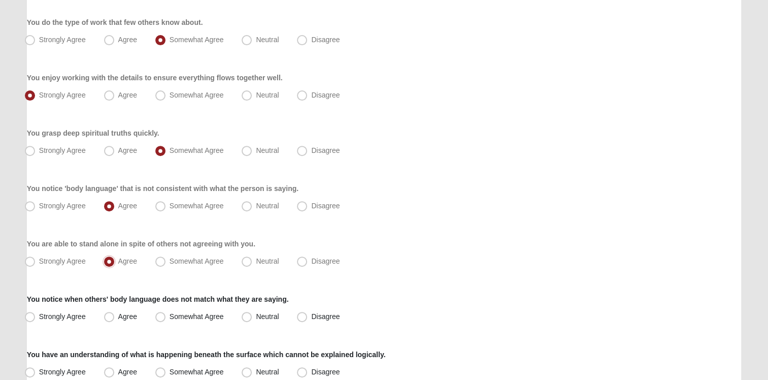
scroll to position [406, 0]
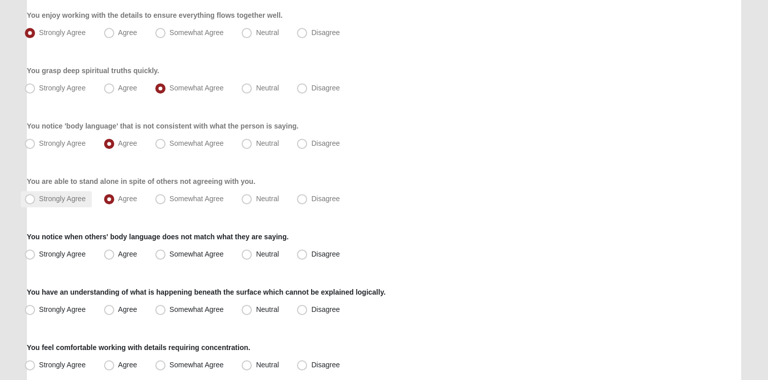
click at [54, 204] on label "Strongly Agree" at bounding box center [56, 199] width 71 height 16
click at [36, 202] on input "Strongly Agree" at bounding box center [32, 198] width 7 height 7
radio input "true"
click at [129, 255] on span "Agree" at bounding box center [127, 254] width 19 height 8
click at [115, 255] on input "Agree" at bounding box center [111, 254] width 7 height 7
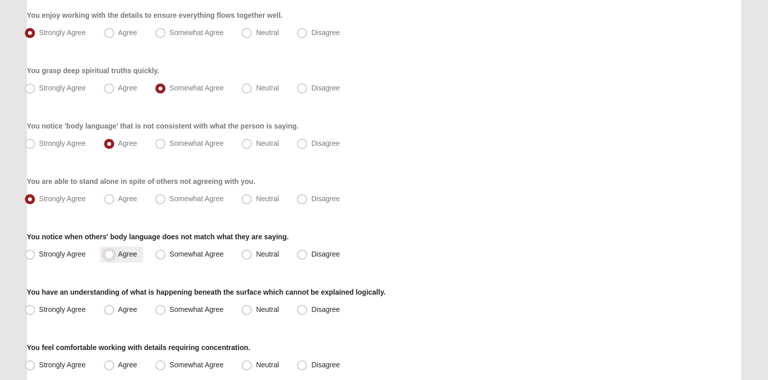
radio input "true"
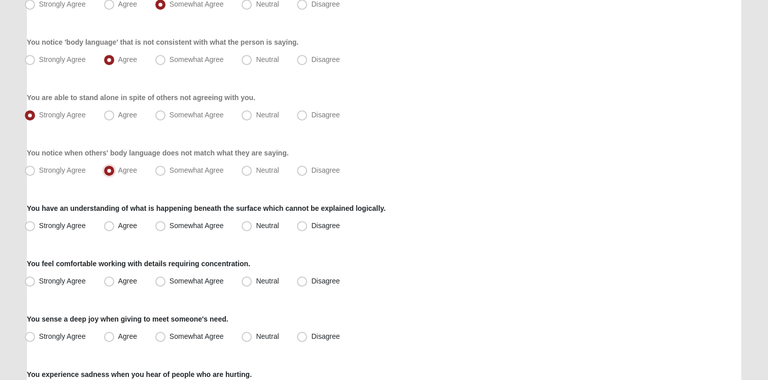
scroll to position [508, 0]
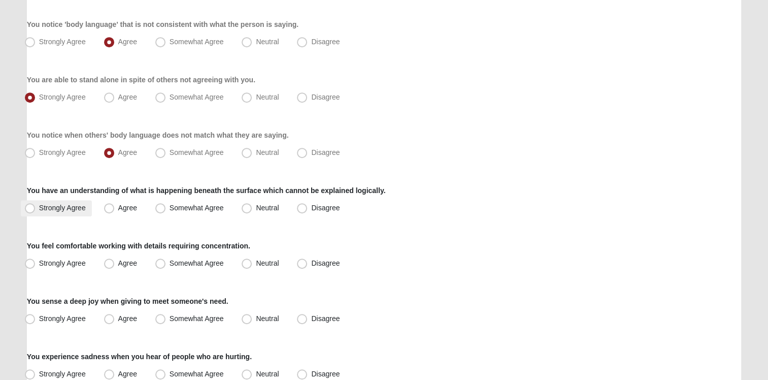
click at [56, 205] on span "Strongly Agree" at bounding box center [62, 208] width 47 height 8
click at [36, 205] on input "Strongly Agree" at bounding box center [32, 208] width 7 height 7
radio input "true"
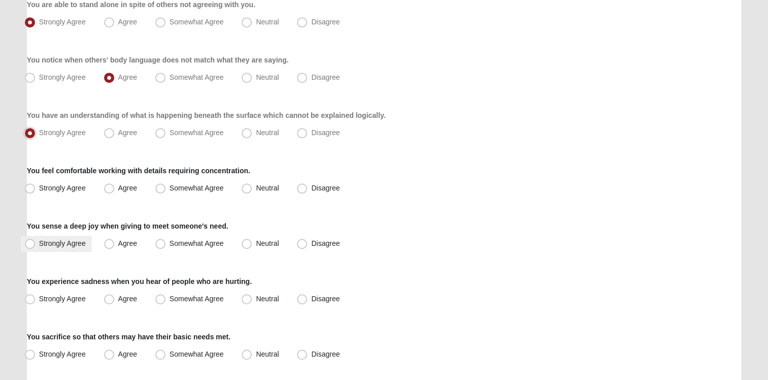
scroll to position [609, 0]
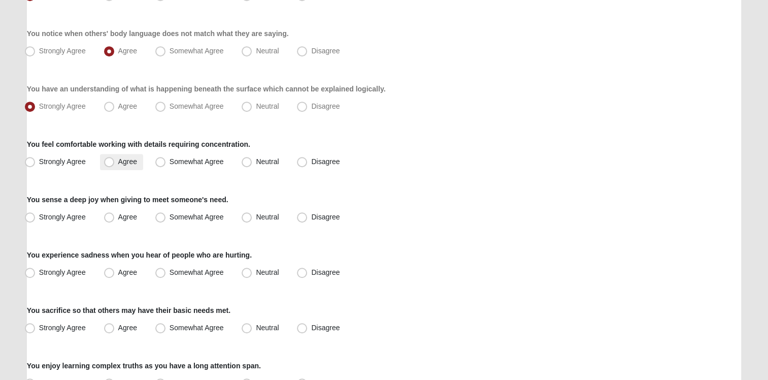
click at [126, 163] on span "Agree" at bounding box center [127, 161] width 19 height 8
click at [115, 163] on input "Agree" at bounding box center [111, 161] width 7 height 7
radio input "true"
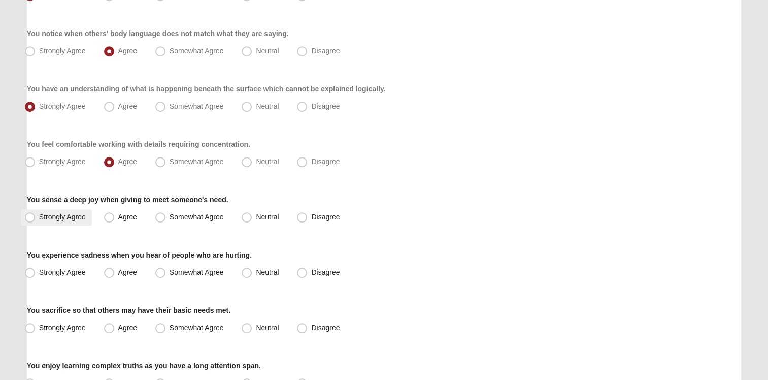
click at [88, 219] on label "Strongly Agree" at bounding box center [56, 217] width 71 height 16
click at [36, 219] on input "Strongly Agree" at bounding box center [32, 217] width 7 height 7
radio input "true"
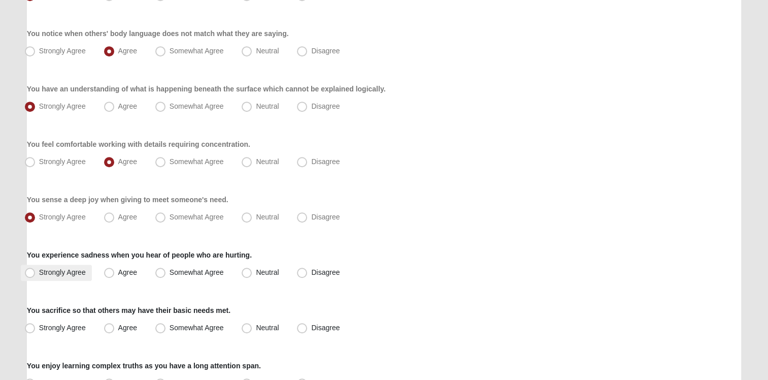
click at [81, 270] on span "Strongly Agree" at bounding box center [62, 272] width 47 height 8
click at [36, 270] on input "Strongly Agree" at bounding box center [32, 272] width 7 height 7
radio input "true"
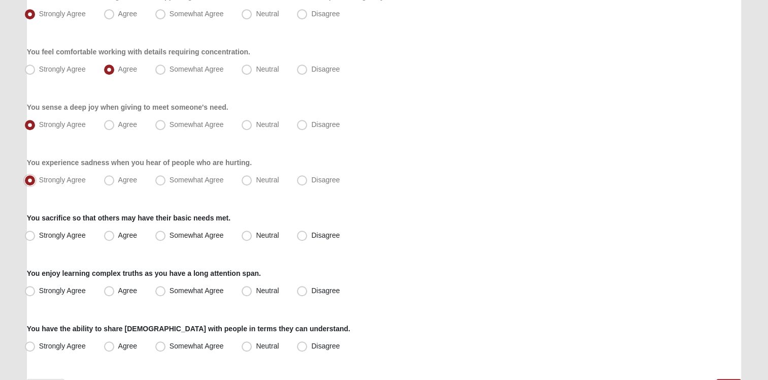
scroll to position [711, 0]
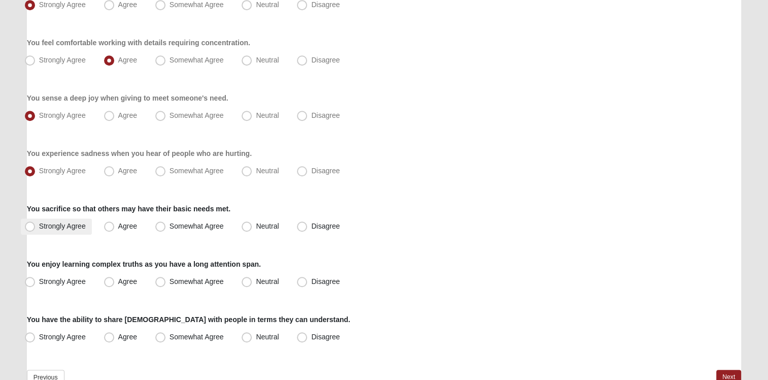
drag, startPoint x: 71, startPoint y: 224, endPoint x: 74, endPoint y: 231, distance: 7.5
click at [71, 225] on span "Strongly Agree" at bounding box center [62, 226] width 47 height 8
click at [36, 225] on input "Strongly Agree" at bounding box center [32, 226] width 7 height 7
radio input "true"
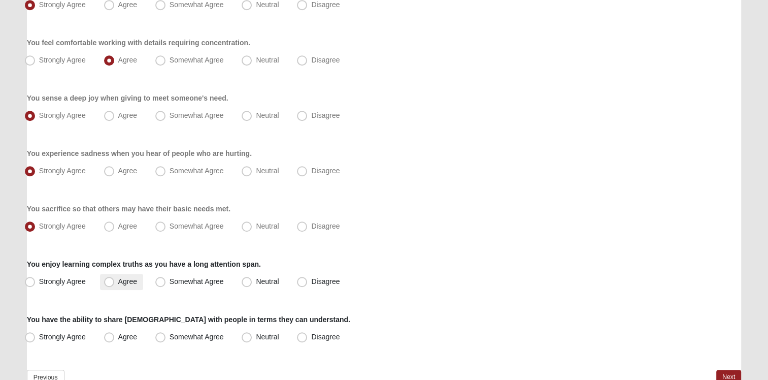
click at [120, 277] on span "Agree" at bounding box center [127, 281] width 19 height 8
click at [115, 278] on input "Agree" at bounding box center [111, 281] width 7 height 7
radio input "true"
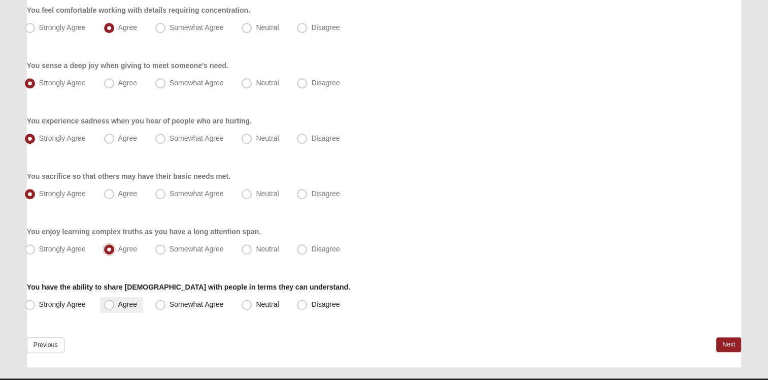
scroll to position [761, 0]
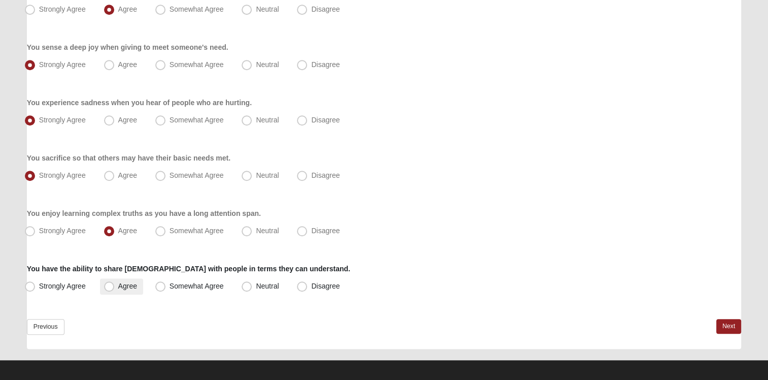
click at [135, 283] on span "Agree" at bounding box center [127, 286] width 19 height 8
click at [115, 283] on input "Agree" at bounding box center [111, 286] width 7 height 7
radio input "true"
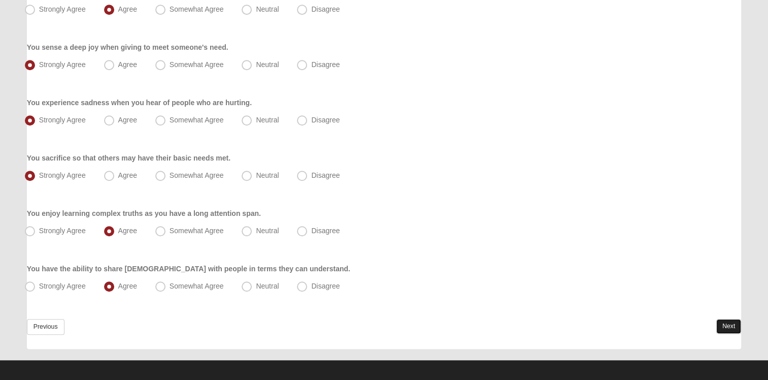
click at [731, 321] on link "Next" at bounding box center [728, 326] width 25 height 15
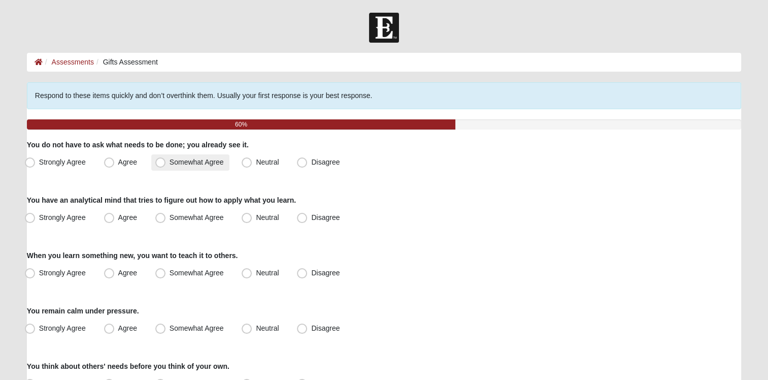
click at [205, 164] on span "Somewhat Agree" at bounding box center [197, 162] width 54 height 8
click at [166, 164] on input "Somewhat Agree" at bounding box center [162, 162] width 7 height 7
radio input "true"
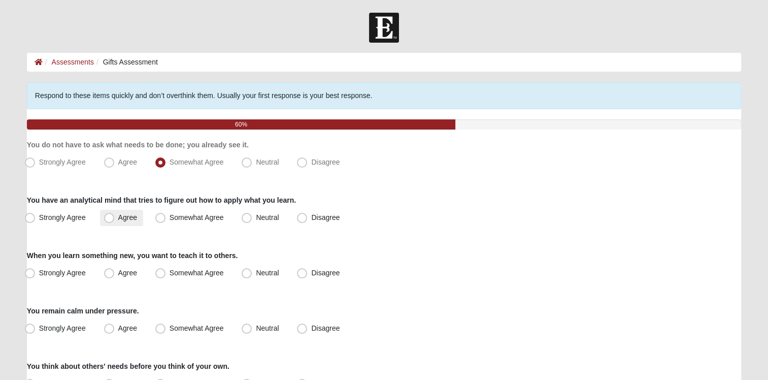
click at [125, 218] on span "Agree" at bounding box center [127, 217] width 19 height 8
click at [115, 218] on input "Agree" at bounding box center [111, 217] width 7 height 7
radio input "true"
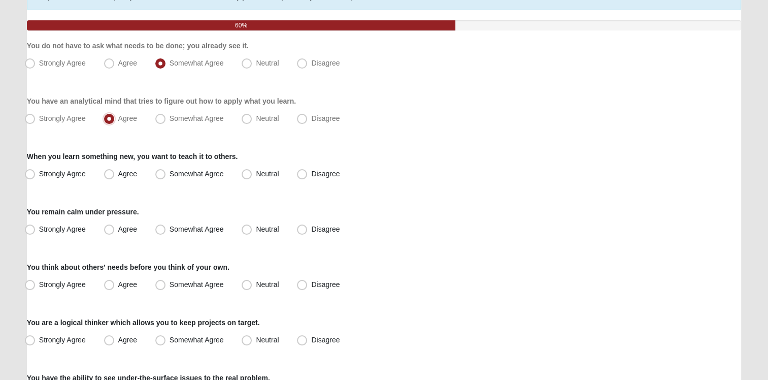
scroll to position [102, 0]
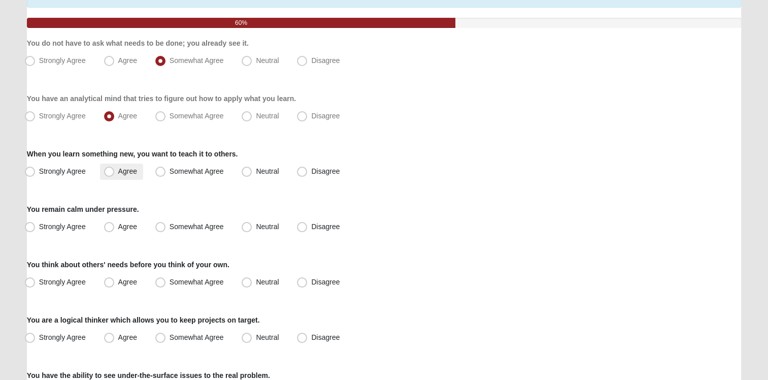
click at [134, 174] on span "Agree" at bounding box center [127, 171] width 19 height 8
click at [115, 174] on input "Agree" at bounding box center [111, 171] width 7 height 7
radio input "true"
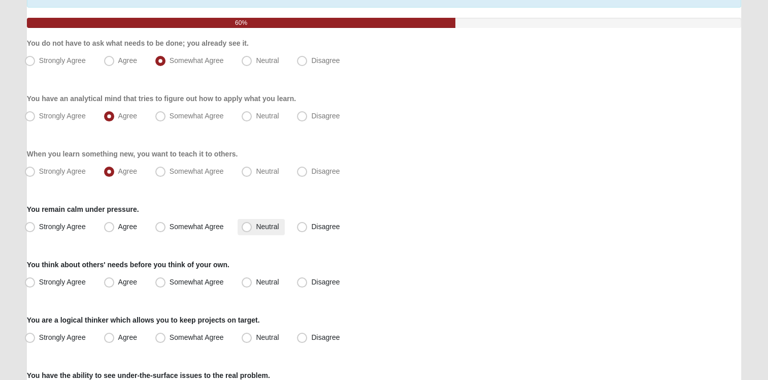
drag, startPoint x: 274, startPoint y: 225, endPoint x: 273, endPoint y: 230, distance: 5.3
click at [273, 230] on span "Neutral" at bounding box center [267, 226] width 23 height 8
click at [252, 230] on input "Neutral" at bounding box center [249, 226] width 7 height 7
radio input "true"
click at [126, 230] on label "Agree" at bounding box center [121, 227] width 43 height 16
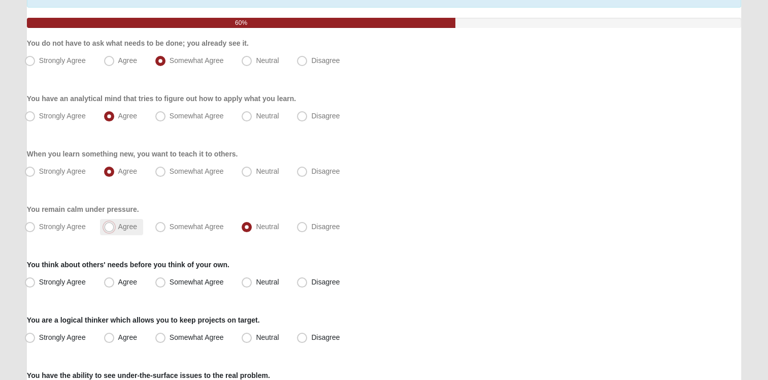
click at [115, 230] on input "Agree" at bounding box center [111, 226] width 7 height 7
radio input "true"
click at [118, 281] on span "Agree" at bounding box center [127, 282] width 19 height 8
click at [111, 281] on input "Agree" at bounding box center [111, 282] width 7 height 7
radio input "true"
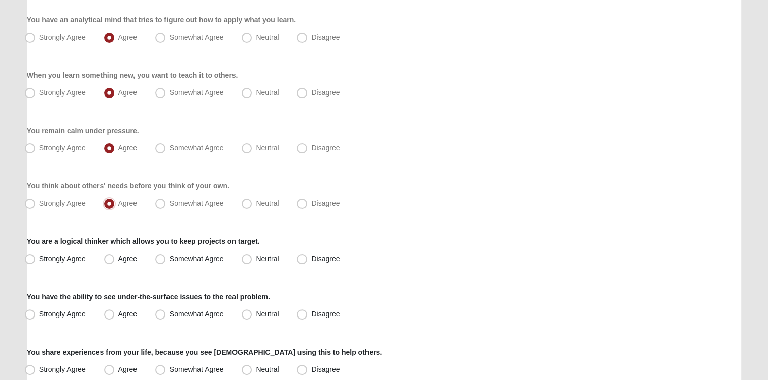
scroll to position [203, 0]
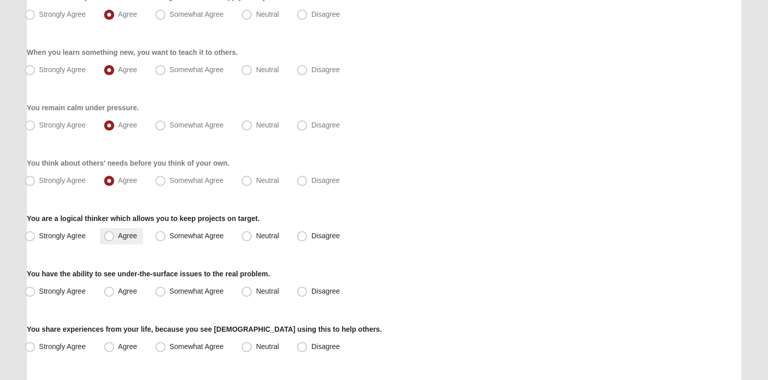
click at [128, 239] on span "Agree" at bounding box center [127, 235] width 19 height 8
click at [115, 239] on input "Agree" at bounding box center [111, 235] width 7 height 7
radio input "true"
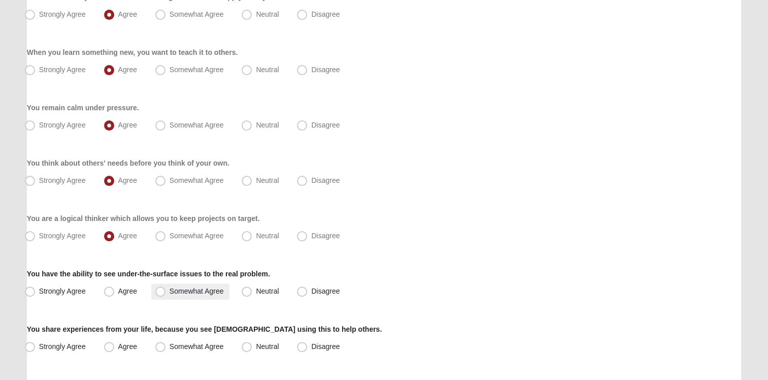
click at [198, 292] on span "Somewhat Agree" at bounding box center [197, 291] width 54 height 8
click at [166, 292] on input "Somewhat Agree" at bounding box center [162, 291] width 7 height 7
radio input "true"
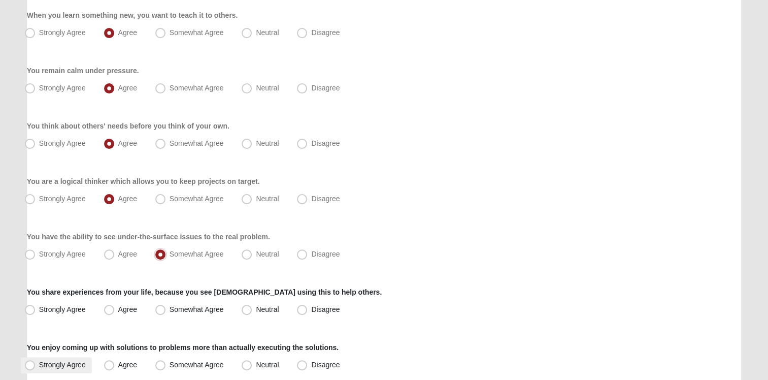
scroll to position [305, 0]
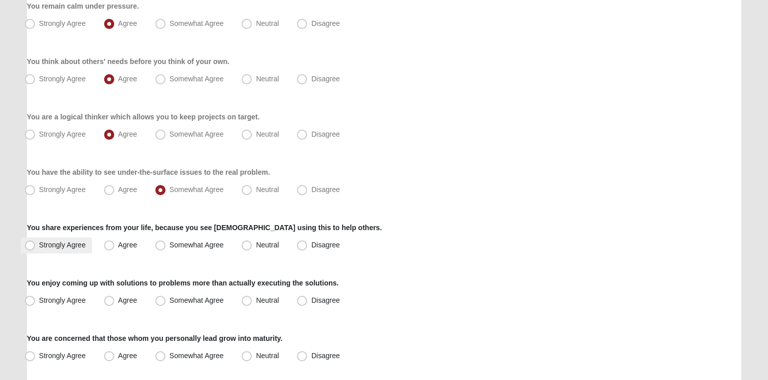
click at [65, 247] on span "Strongly Agree" at bounding box center [62, 245] width 47 height 8
click at [36, 247] on input "Strongly Agree" at bounding box center [32, 245] width 7 height 7
radio input "true"
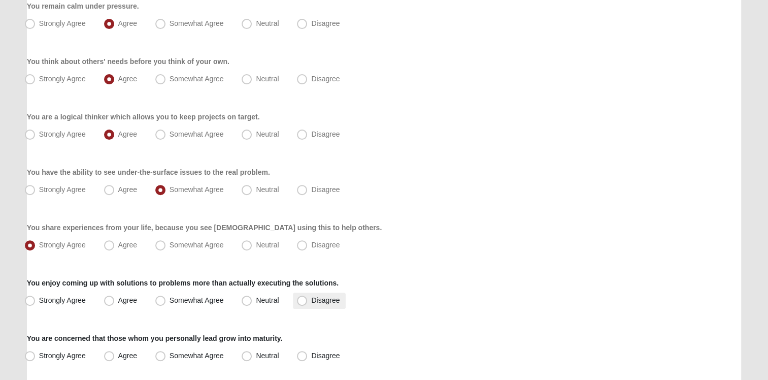
click at [323, 302] on span "Disagree" at bounding box center [325, 300] width 28 height 8
click at [308, 302] on input "Disagree" at bounding box center [304, 300] width 7 height 7
radio input "true"
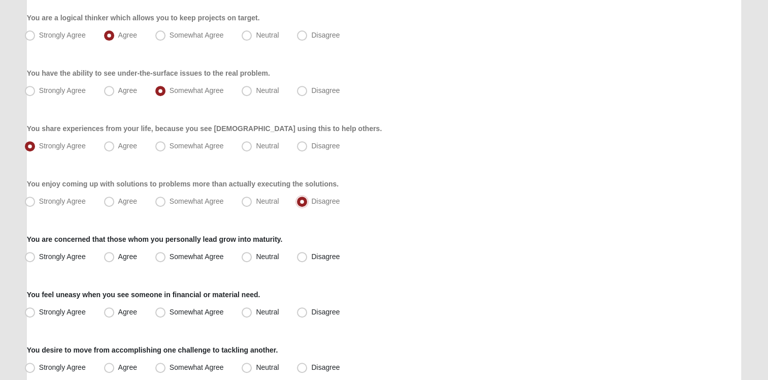
scroll to position [406, 0]
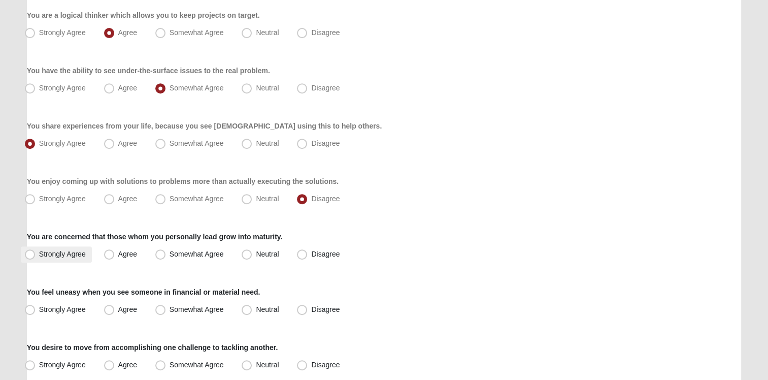
click at [87, 253] on label "Strongly Agree" at bounding box center [56, 254] width 71 height 16
click at [36, 253] on input "Strongly Agree" at bounding box center [32, 254] width 7 height 7
radio input "true"
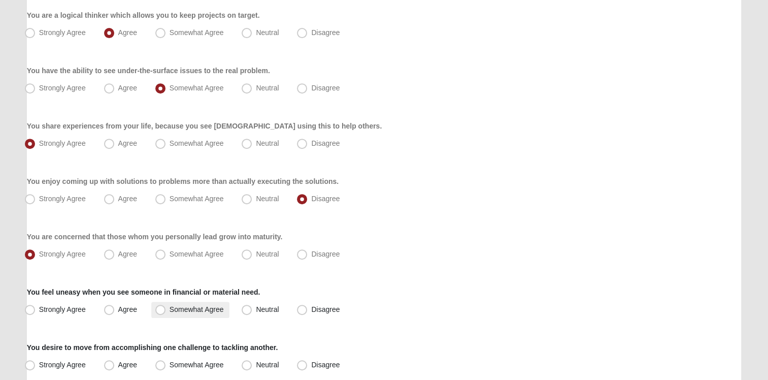
click at [178, 311] on span "Somewhat Agree" at bounding box center [197, 309] width 54 height 8
click at [166, 311] on input "Somewhat Agree" at bounding box center [162, 309] width 7 height 7
radio input "true"
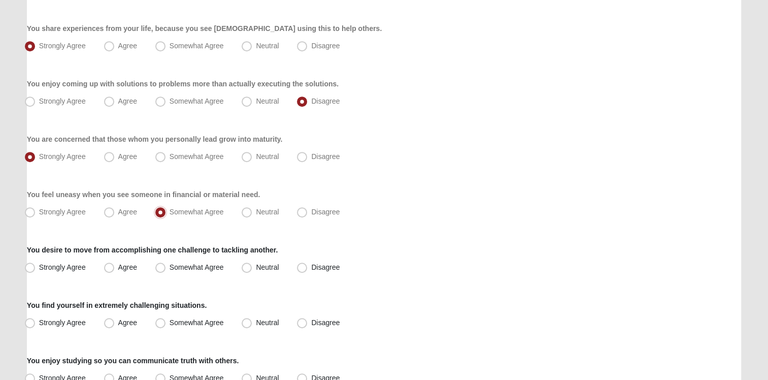
scroll to position [508, 0]
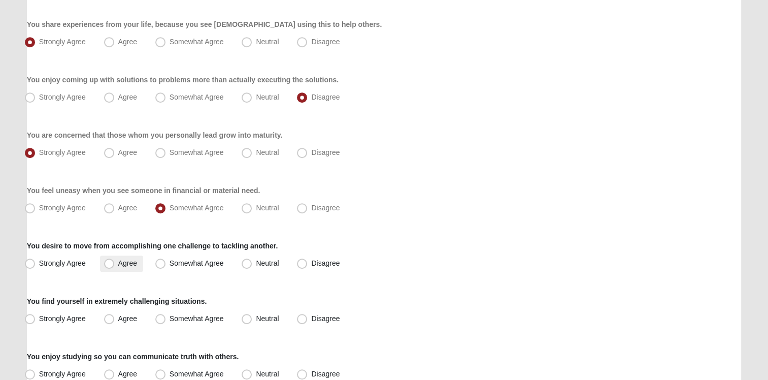
click at [126, 261] on span "Agree" at bounding box center [127, 263] width 19 height 8
click at [115, 261] on input "Agree" at bounding box center [111, 263] width 7 height 7
radio input "true"
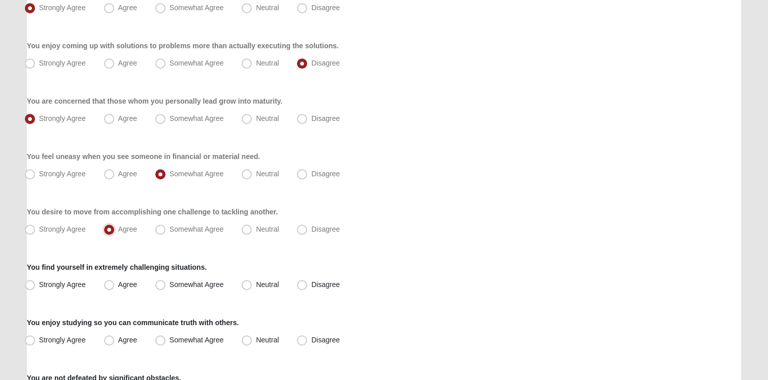
scroll to position [660, 0]
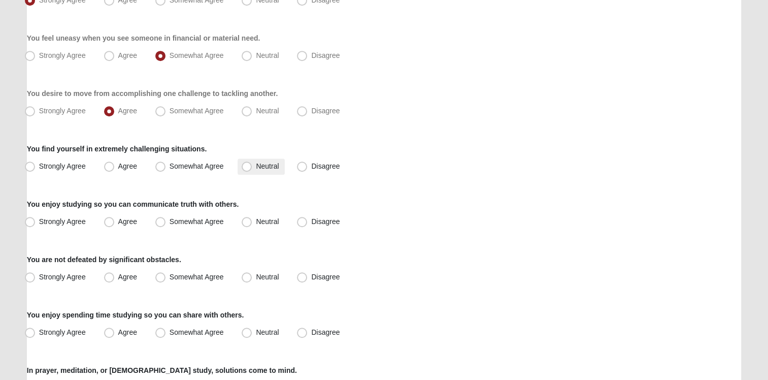
click at [273, 167] on span "Neutral" at bounding box center [267, 166] width 23 height 8
click at [252, 167] on input "Neutral" at bounding box center [249, 166] width 7 height 7
radio input "true"
click at [134, 221] on span "Agree" at bounding box center [127, 221] width 19 height 8
click at [115, 221] on input "Agree" at bounding box center [111, 221] width 7 height 7
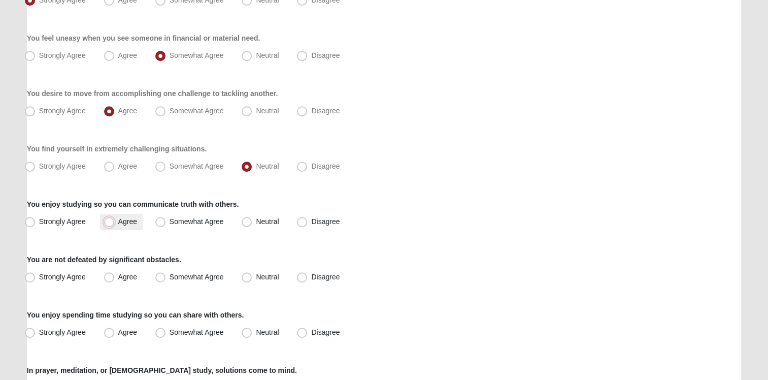
radio input "true"
click at [118, 277] on span "Agree" at bounding box center [127, 277] width 19 height 8
click at [113, 277] on input "Agree" at bounding box center [111, 277] width 7 height 7
radio input "true"
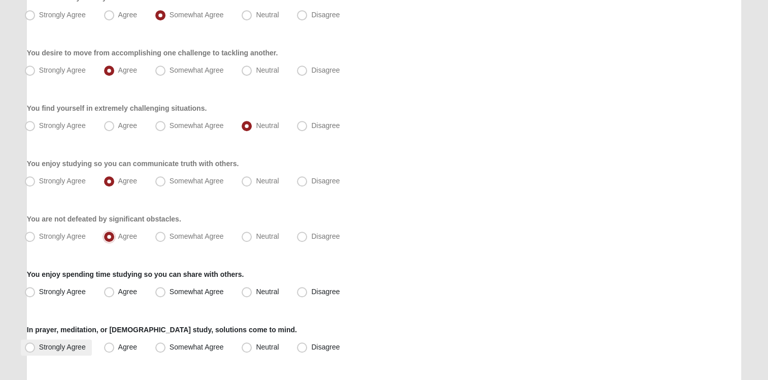
scroll to position [761, 0]
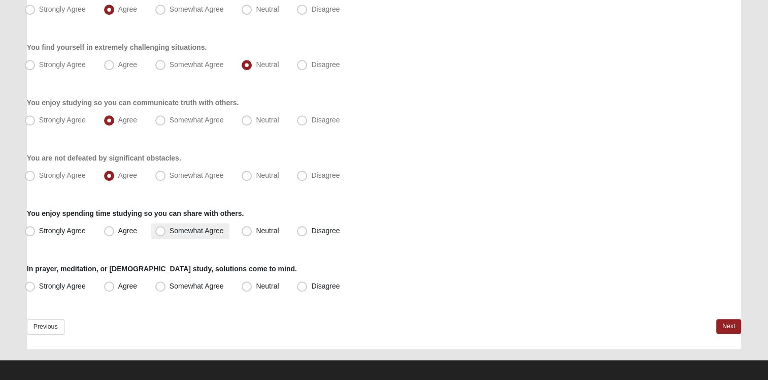
click at [182, 230] on span "Somewhat Agree" at bounding box center [197, 230] width 54 height 8
click at [166, 230] on input "Somewhat Agree" at bounding box center [162, 230] width 7 height 7
radio input "true"
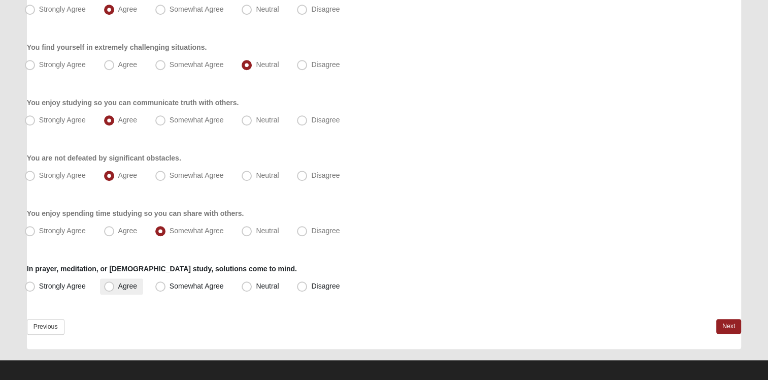
click at [131, 285] on span "Agree" at bounding box center [127, 286] width 19 height 8
click at [115, 285] on input "Agree" at bounding box center [111, 286] width 7 height 7
radio input "true"
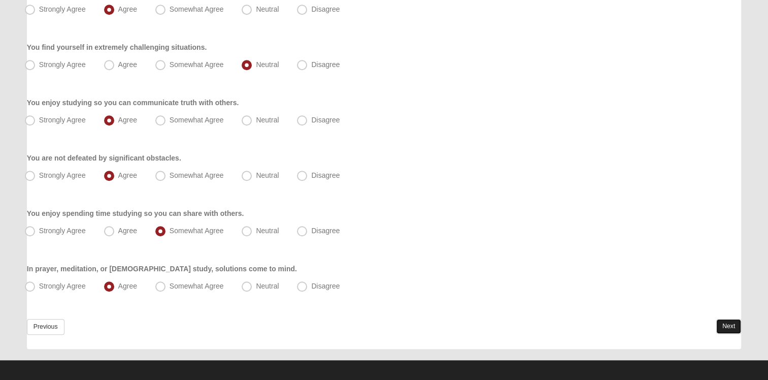
click at [723, 321] on link "Next" at bounding box center [728, 326] width 25 height 15
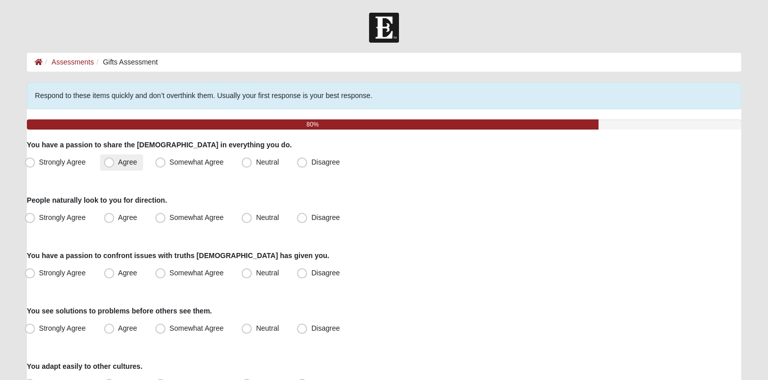
click at [131, 162] on span "Agree" at bounding box center [127, 162] width 19 height 8
click at [115, 162] on input "Agree" at bounding box center [111, 162] width 7 height 7
radio input "true"
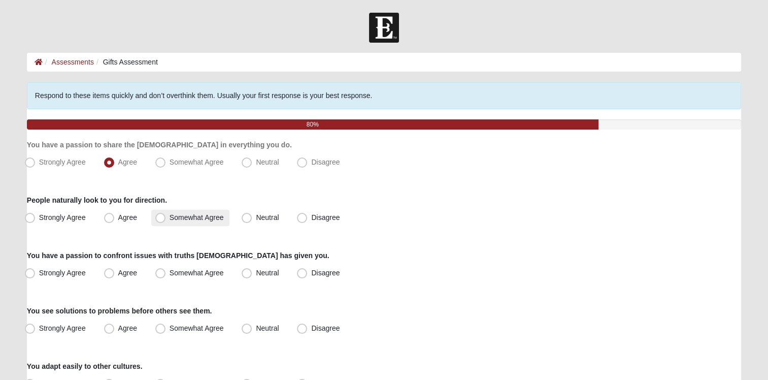
click at [183, 218] on span "Somewhat Agree" at bounding box center [197, 217] width 54 height 8
click at [166, 218] on input "Somewhat Agree" at bounding box center [162, 217] width 7 height 7
radio input "true"
click at [124, 269] on span "Agree" at bounding box center [127, 272] width 19 height 8
click at [115, 270] on input "Agree" at bounding box center [111, 273] width 7 height 7
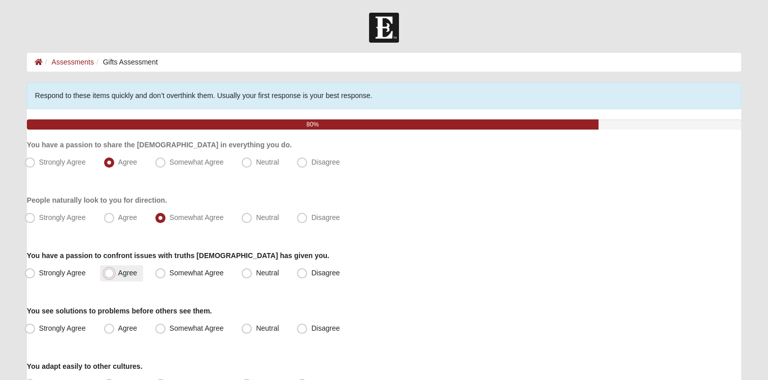
radio input "true"
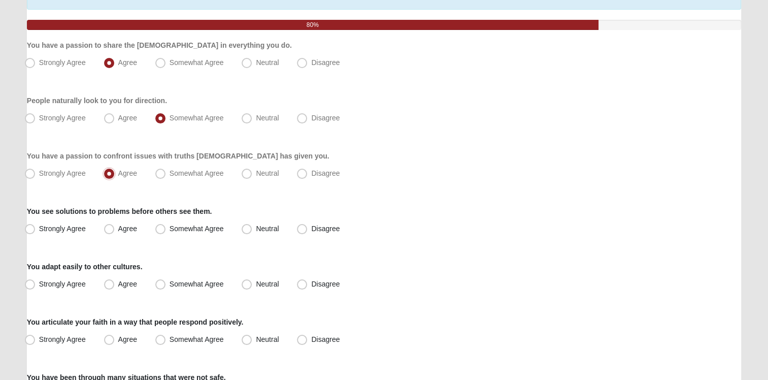
scroll to position [102, 0]
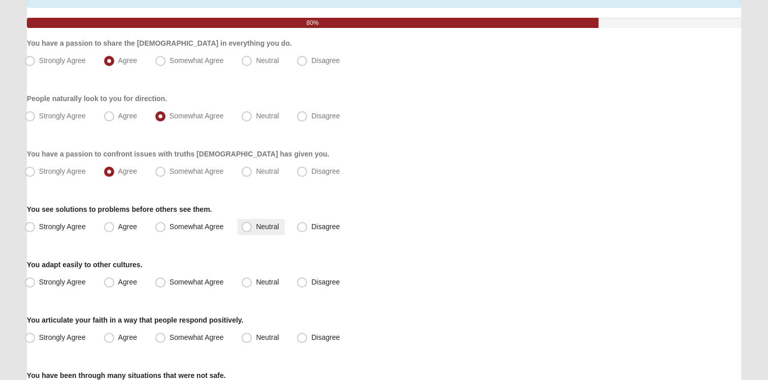
click at [272, 226] on span "Neutral" at bounding box center [267, 226] width 23 height 8
click at [252, 226] on input "Neutral" at bounding box center [249, 226] width 7 height 7
radio input "true"
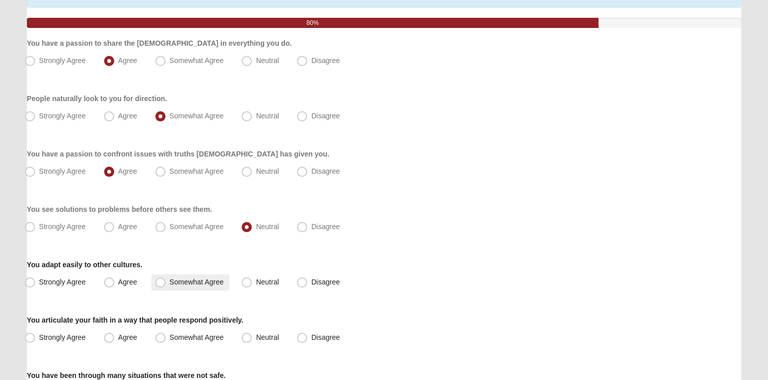
click at [208, 281] on span "Somewhat Agree" at bounding box center [197, 282] width 54 height 8
click at [166, 281] on input "Somewhat Agree" at bounding box center [162, 282] width 7 height 7
radio input "true"
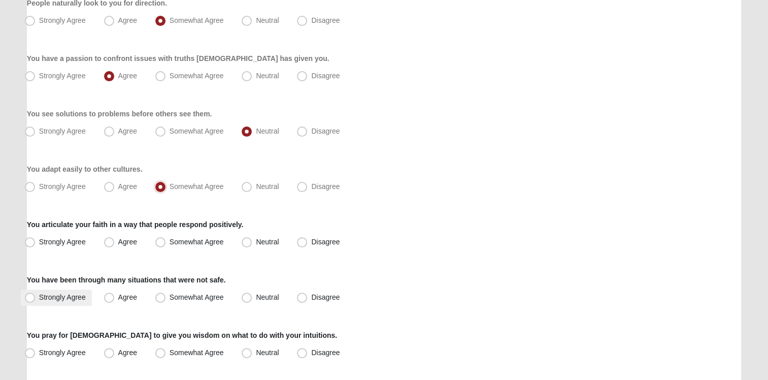
scroll to position [203, 0]
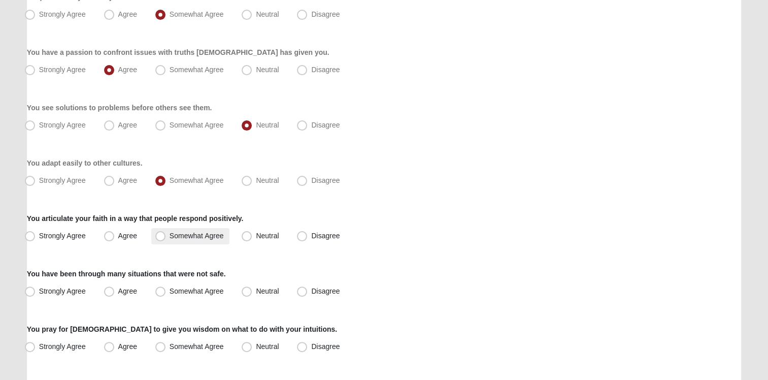
click at [190, 239] on span "Somewhat Agree" at bounding box center [197, 235] width 54 height 8
click at [166, 239] on input "Somewhat Agree" at bounding box center [162, 235] width 7 height 7
radio input "true"
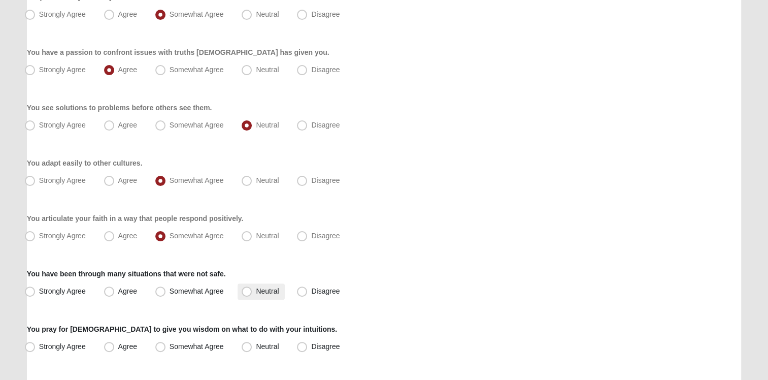
click at [260, 295] on label "Neutral" at bounding box center [261, 291] width 47 height 16
click at [252, 294] on input "Neutral" at bounding box center [249, 291] width 7 height 7
radio input "true"
click at [312, 294] on label "Disagree" at bounding box center [319, 291] width 53 height 16
click at [308, 294] on input "Disagree" at bounding box center [304, 291] width 7 height 7
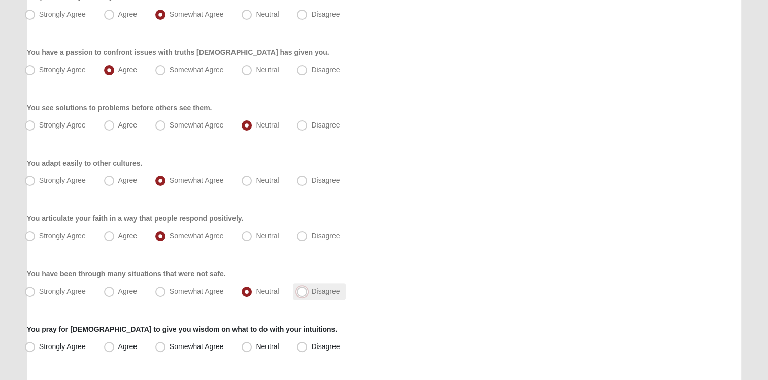
radio input "true"
click at [256, 291] on span "Neutral" at bounding box center [267, 291] width 23 height 8
click at [252, 291] on input "Neutral" at bounding box center [249, 291] width 7 height 7
radio input "true"
click at [68, 344] on span "Strongly Agree" at bounding box center [62, 346] width 47 height 8
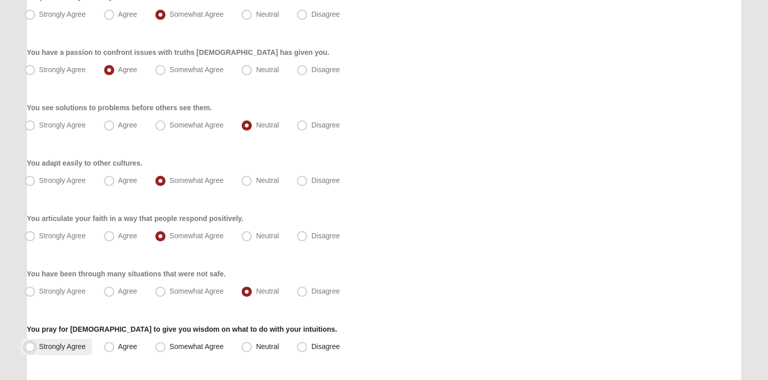
click at [36, 344] on input "Strongly Agree" at bounding box center [32, 346] width 7 height 7
radio input "true"
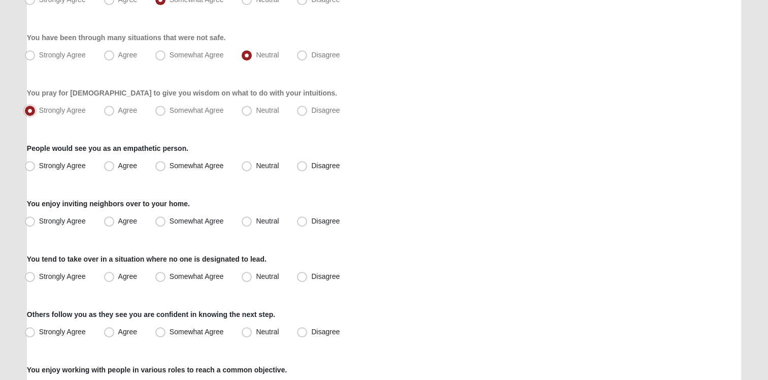
scroll to position [457, 0]
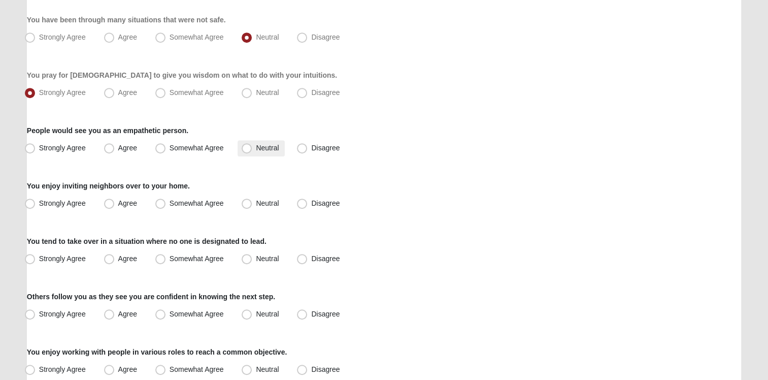
click at [252, 150] on label "Neutral" at bounding box center [261, 148] width 47 height 16
click at [252, 150] on input "Neutral" at bounding box center [249, 148] width 7 height 7
radio input "true"
click at [311, 204] on span "Disagree" at bounding box center [325, 203] width 28 height 8
click at [302, 204] on input "Disagree" at bounding box center [304, 203] width 7 height 7
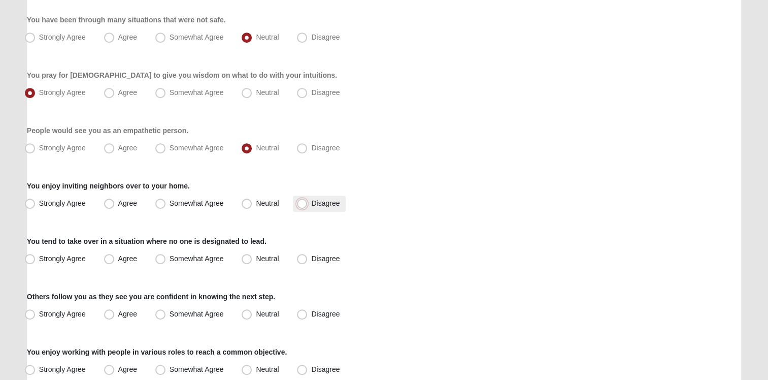
radio input "true"
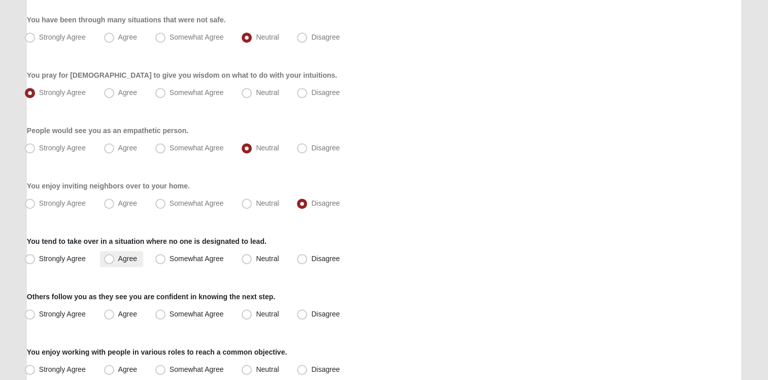
click at [123, 256] on span "Agree" at bounding box center [127, 258] width 19 height 8
click at [115, 256] on input "Agree" at bounding box center [111, 258] width 7 height 7
radio input "true"
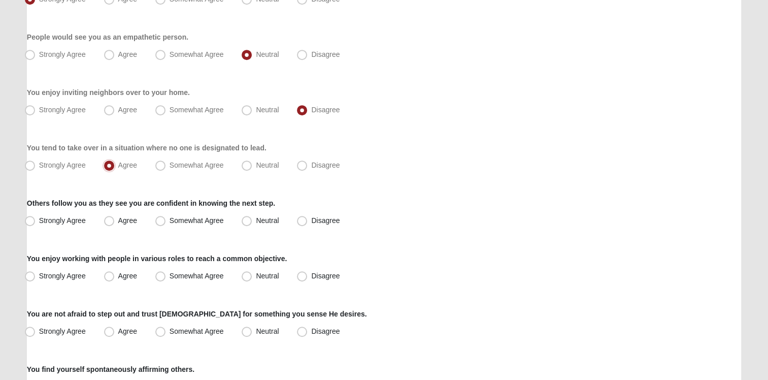
scroll to position [558, 0]
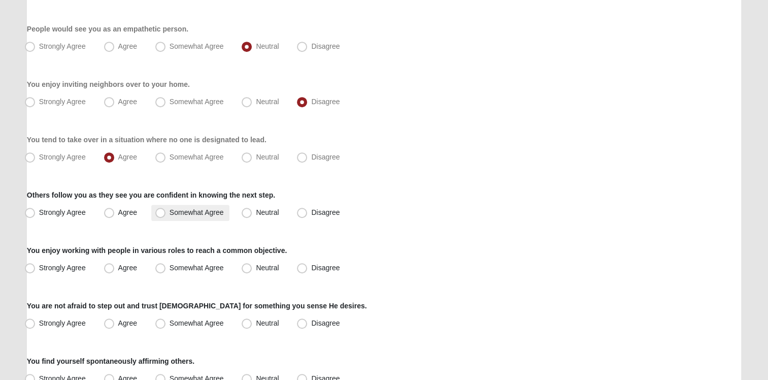
click at [201, 216] on span "Somewhat Agree" at bounding box center [197, 212] width 54 height 8
click at [166, 216] on input "Somewhat Agree" at bounding box center [162, 212] width 7 height 7
radio input "true"
click at [270, 216] on label "Neutral" at bounding box center [261, 213] width 47 height 16
click at [252, 216] on input "Neutral" at bounding box center [249, 212] width 7 height 7
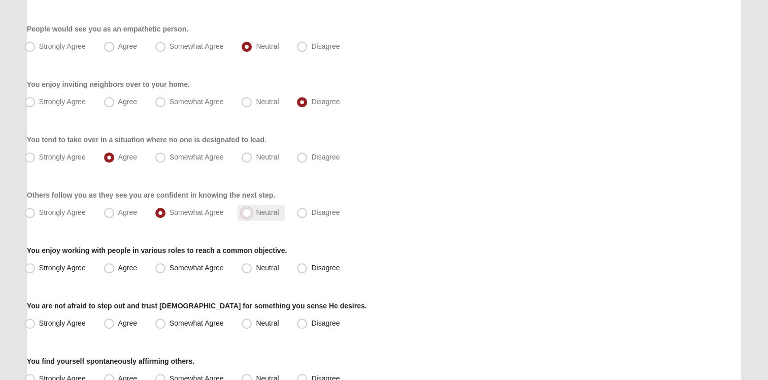
radio input "true"
click at [127, 269] on span "Agree" at bounding box center [127, 267] width 19 height 8
click at [115, 269] on input "Agree" at bounding box center [111, 267] width 7 height 7
radio input "true"
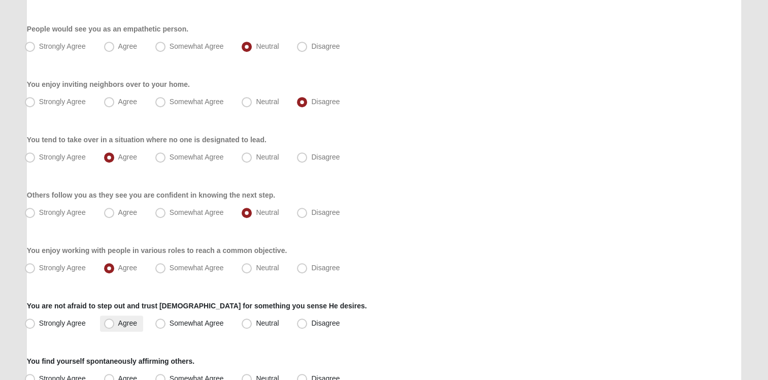
click at [130, 323] on span "Agree" at bounding box center [127, 323] width 19 height 8
click at [115, 323] on input "Agree" at bounding box center [111, 323] width 7 height 7
radio input "true"
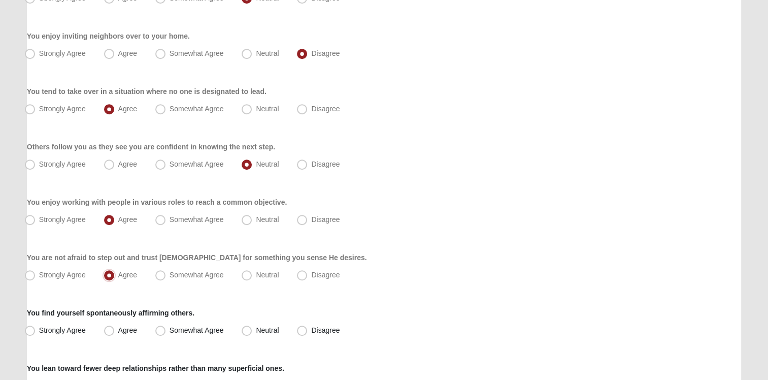
scroll to position [711, 0]
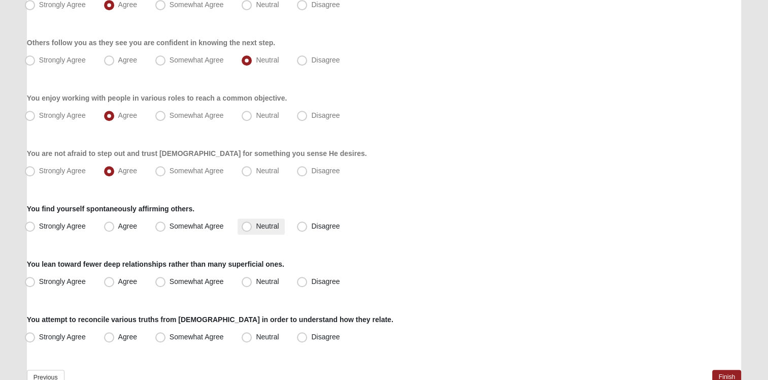
click at [278, 225] on span "Neutral" at bounding box center [267, 226] width 23 height 8
click at [252, 225] on input "Neutral" at bounding box center [249, 226] width 7 height 7
radio input "true"
click at [132, 281] on span "Agree" at bounding box center [127, 281] width 19 height 8
click at [115, 281] on input "Agree" at bounding box center [111, 281] width 7 height 7
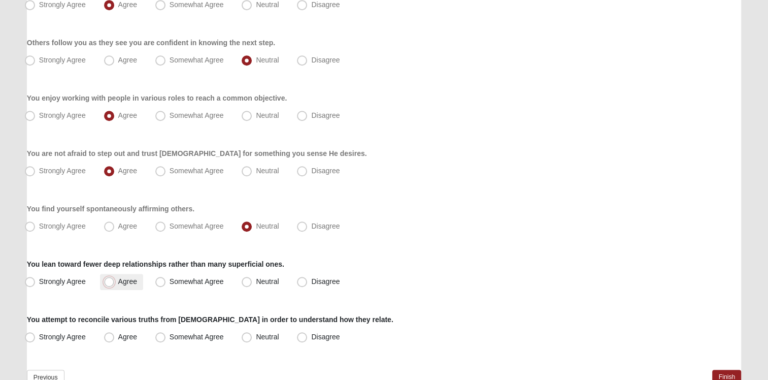
radio input "true"
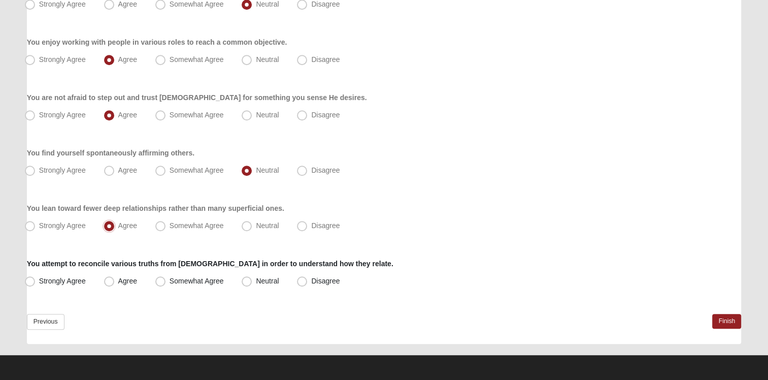
scroll to position [767, 0]
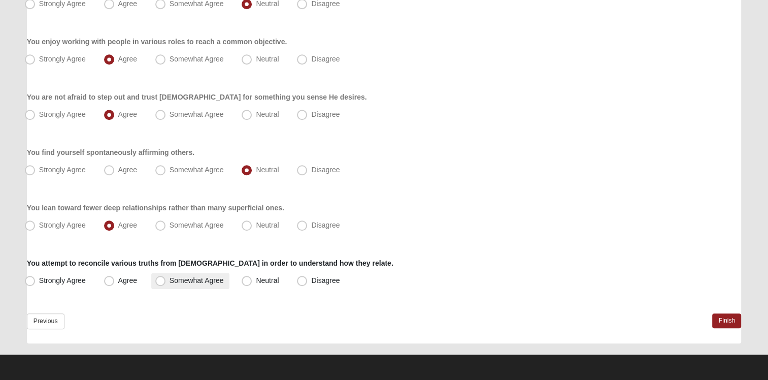
click at [207, 280] on span "Somewhat Agree" at bounding box center [197, 280] width 54 height 8
click at [166, 280] on input "Somewhat Agree" at bounding box center [162, 280] width 7 height 7
radio input "true"
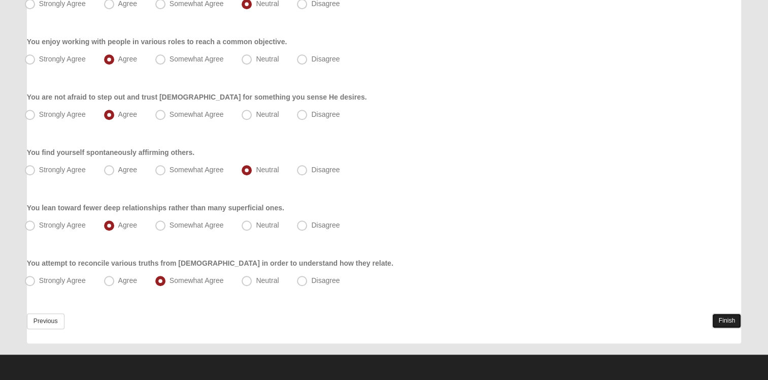
click at [729, 324] on link "Finish" at bounding box center [726, 320] width 29 height 15
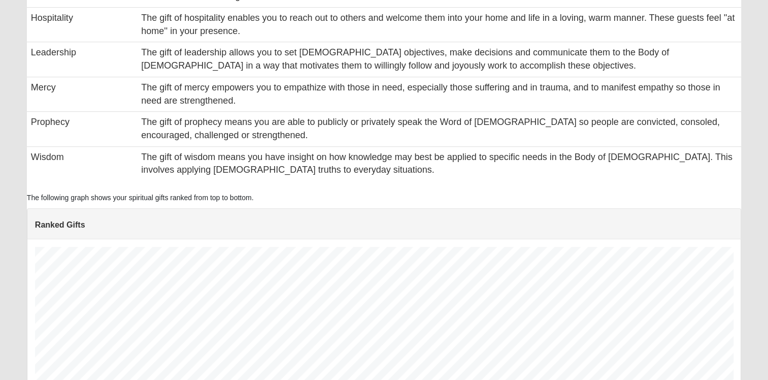
scroll to position [747, 0]
